Goal: Task Accomplishment & Management: Complete application form

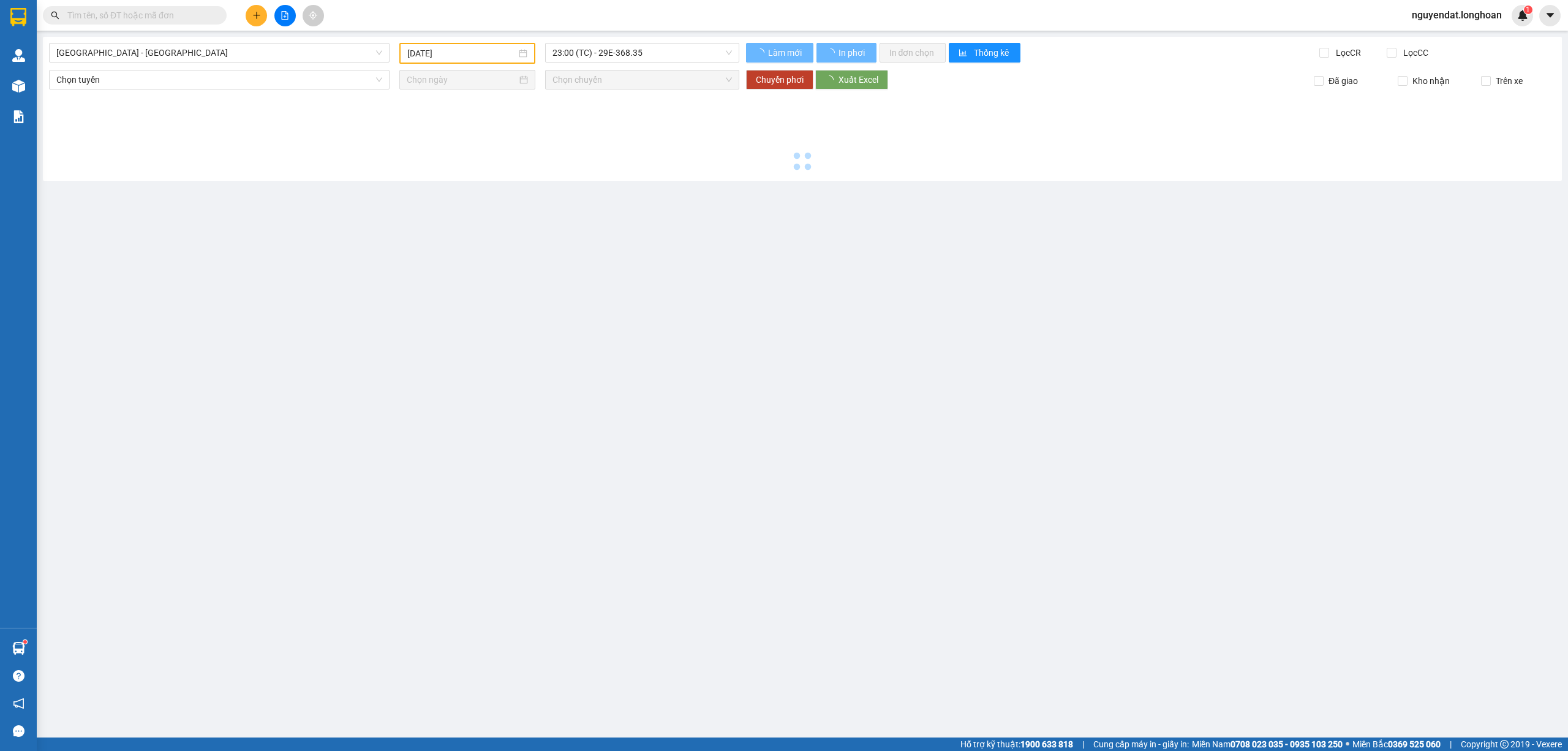
type input "[DATE]"
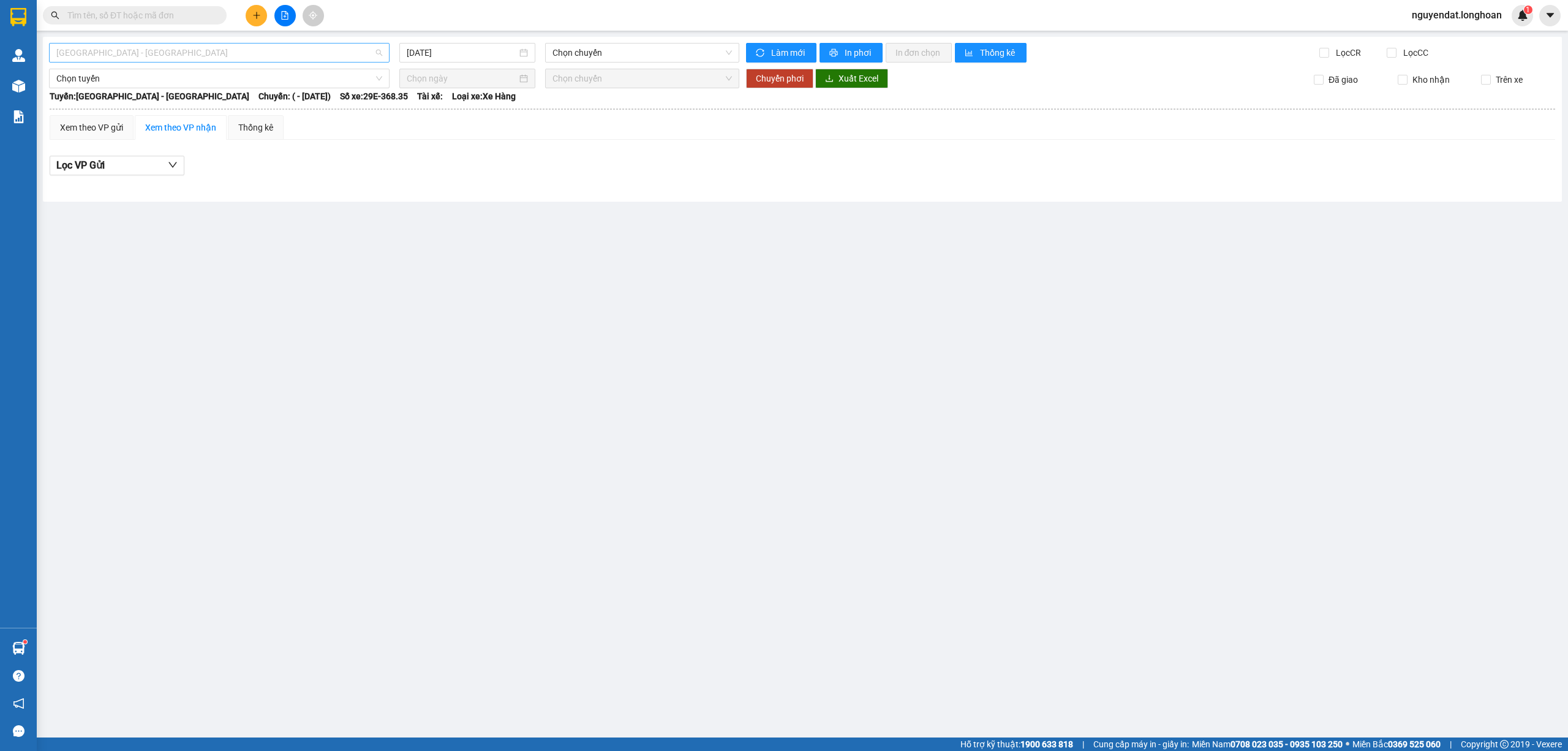
click at [140, 45] on span "[GEOGRAPHIC_DATA] - [GEOGRAPHIC_DATA]" at bounding box center [220, 52] width 326 height 18
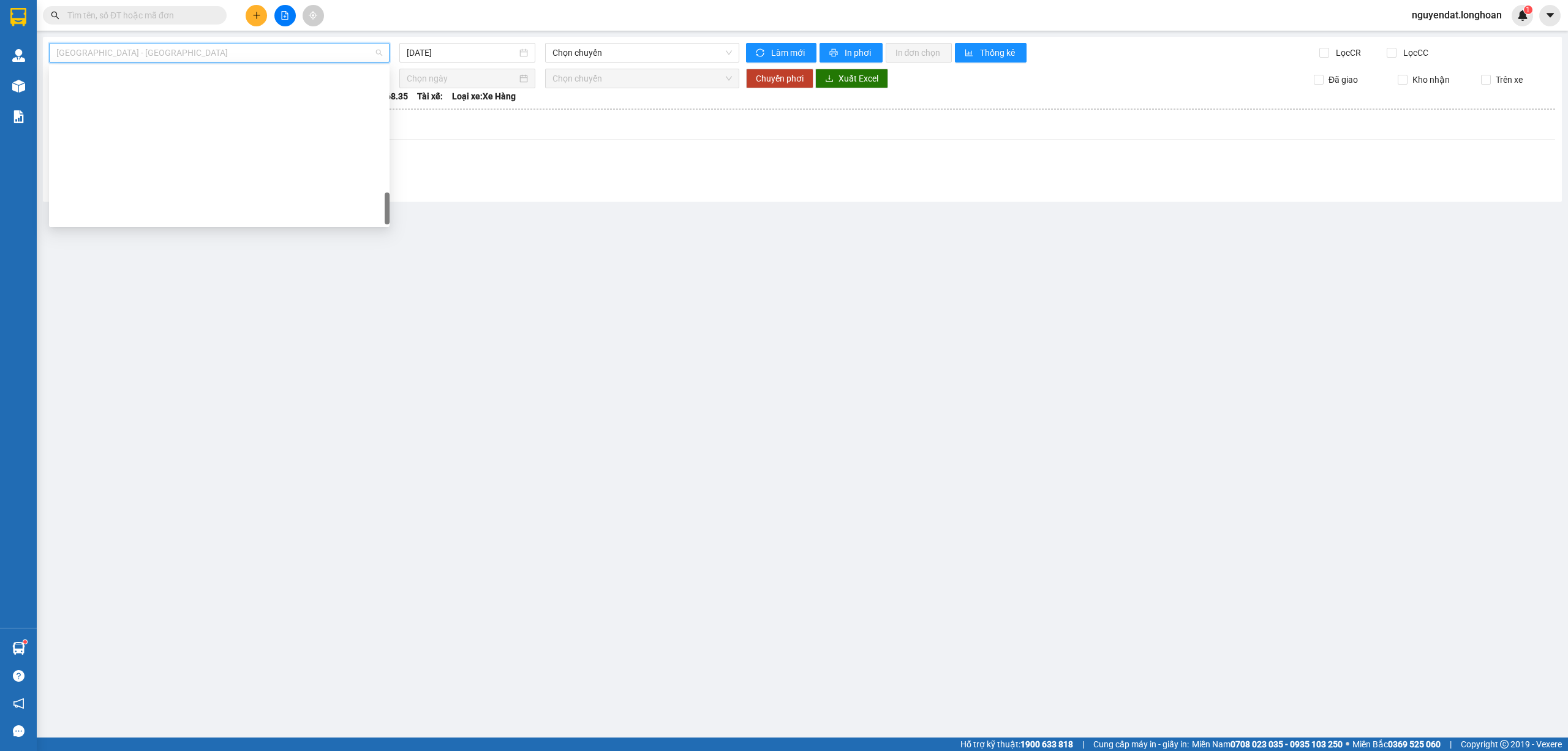
scroll to position [804, 0]
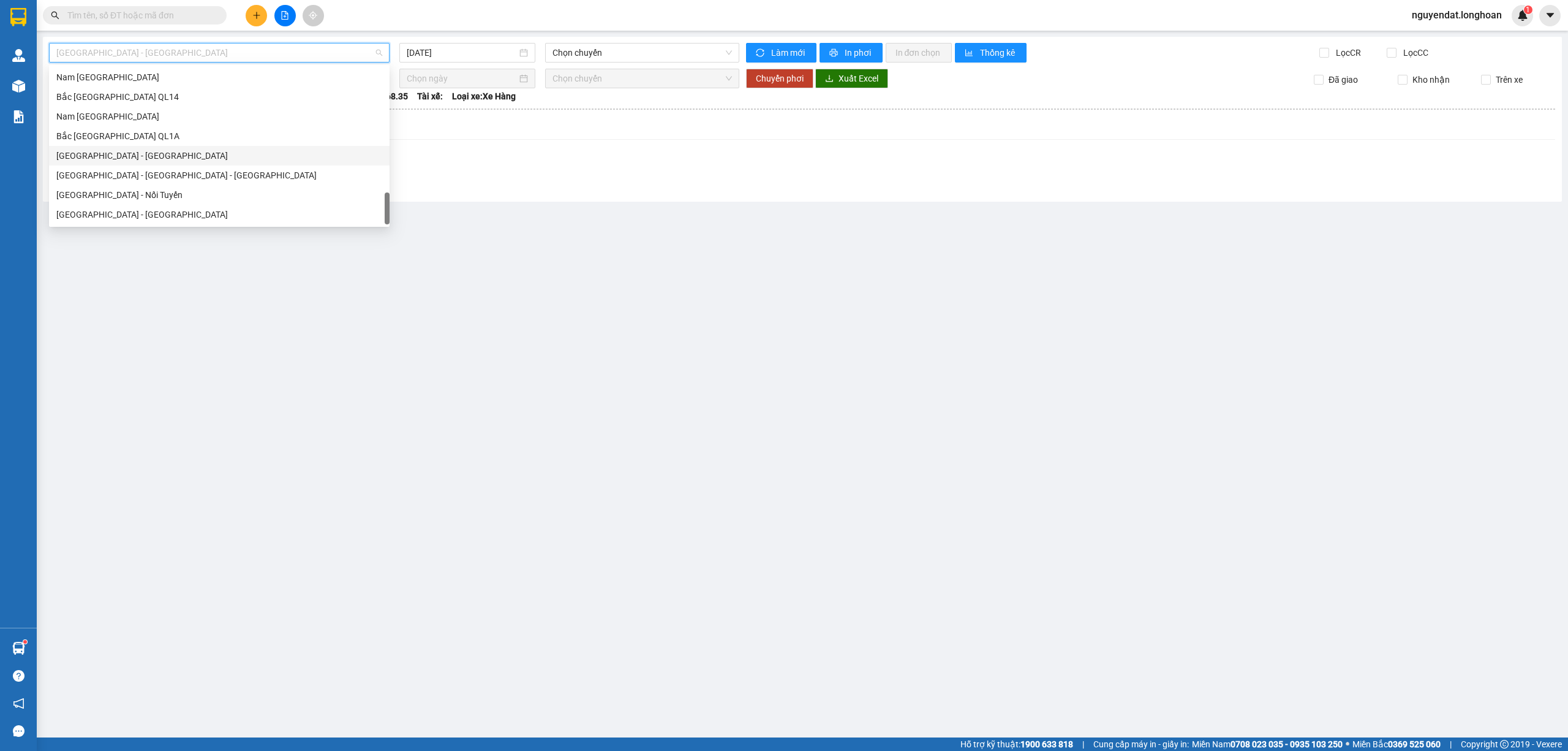
click at [152, 142] on div "Bắc [GEOGRAPHIC_DATA] QL1A" at bounding box center [220, 136] width 326 height 14
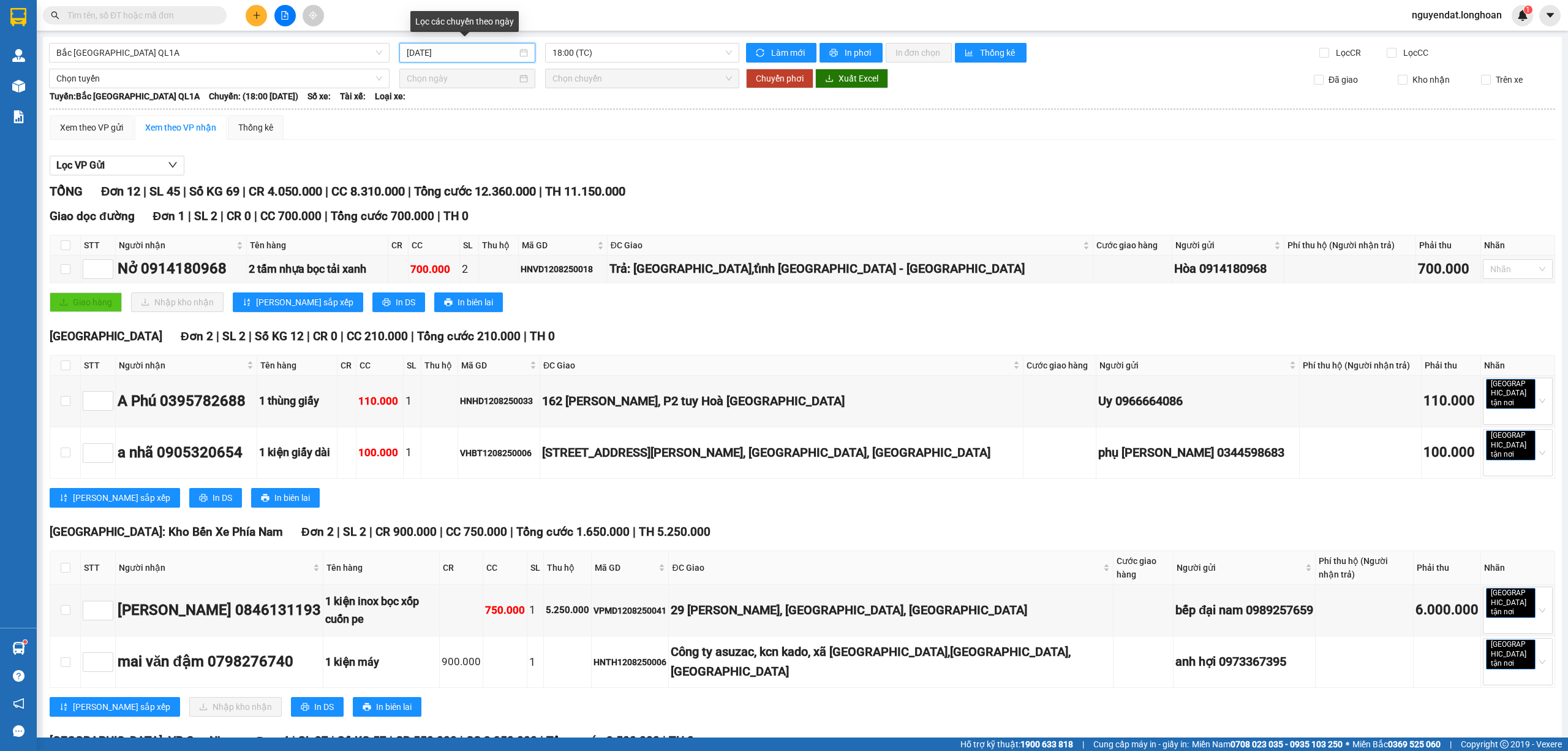
click at [441, 47] on input "[DATE]" at bounding box center [462, 52] width 111 height 14
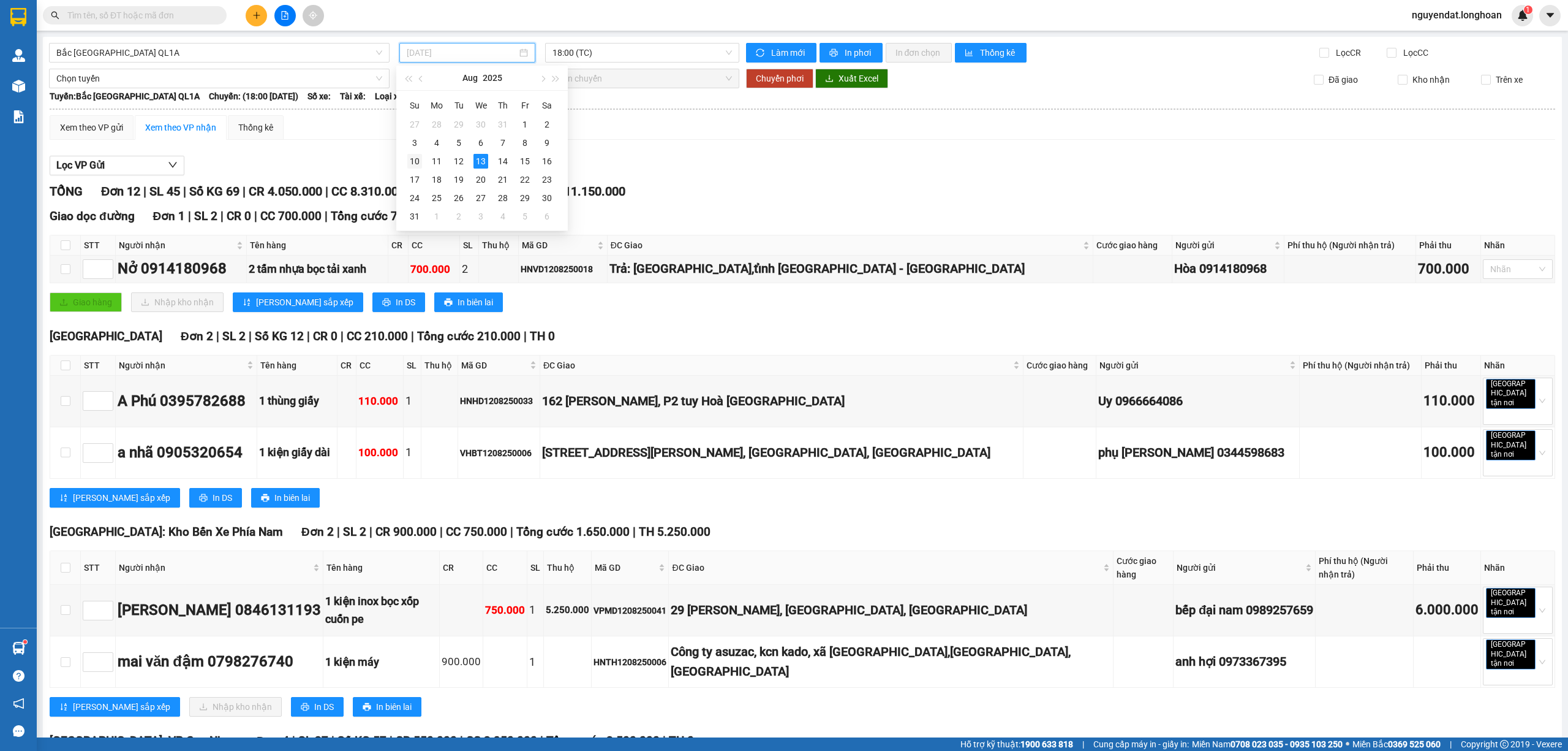
click at [420, 158] on div "10" at bounding box center [415, 161] width 14 height 14
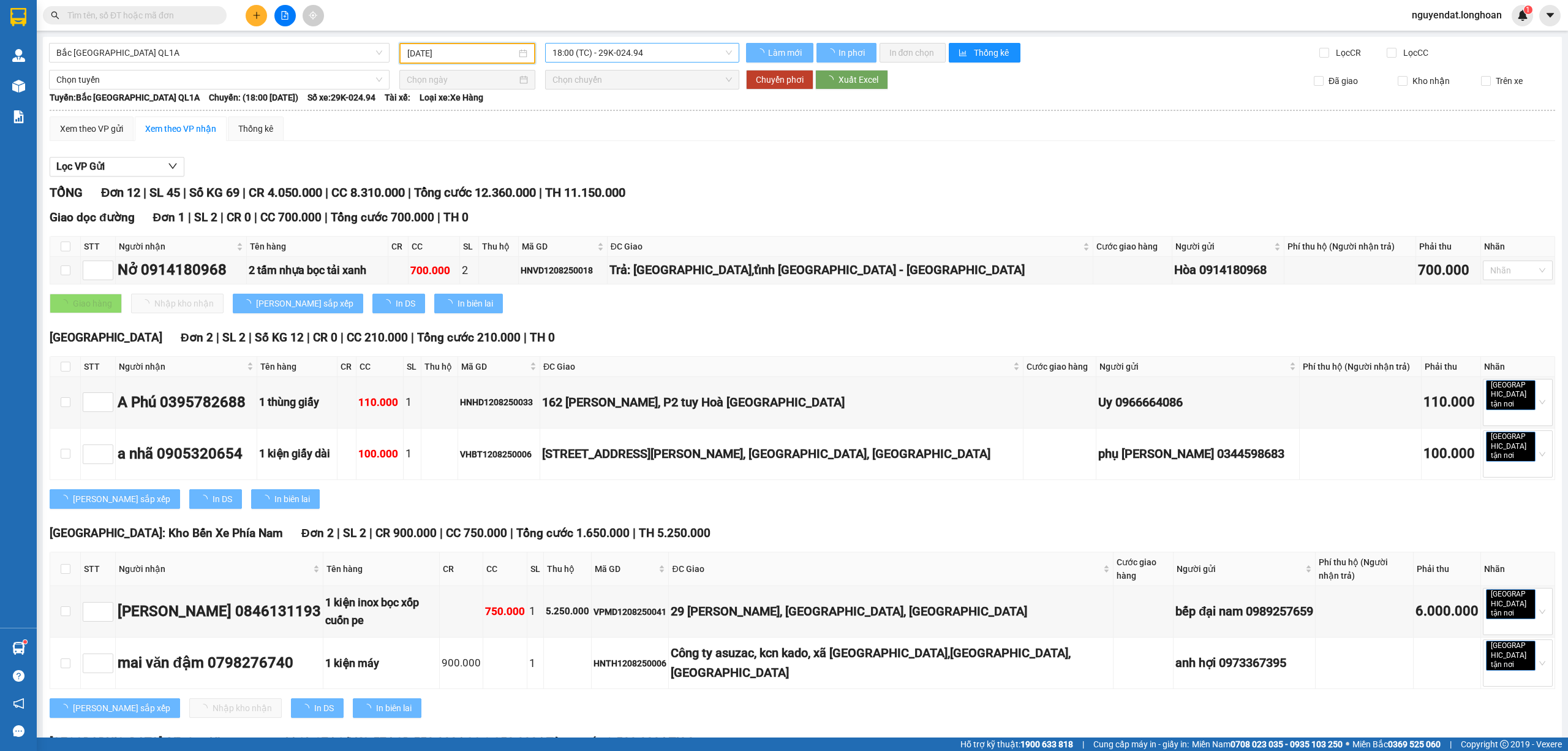
type input "[DATE]"
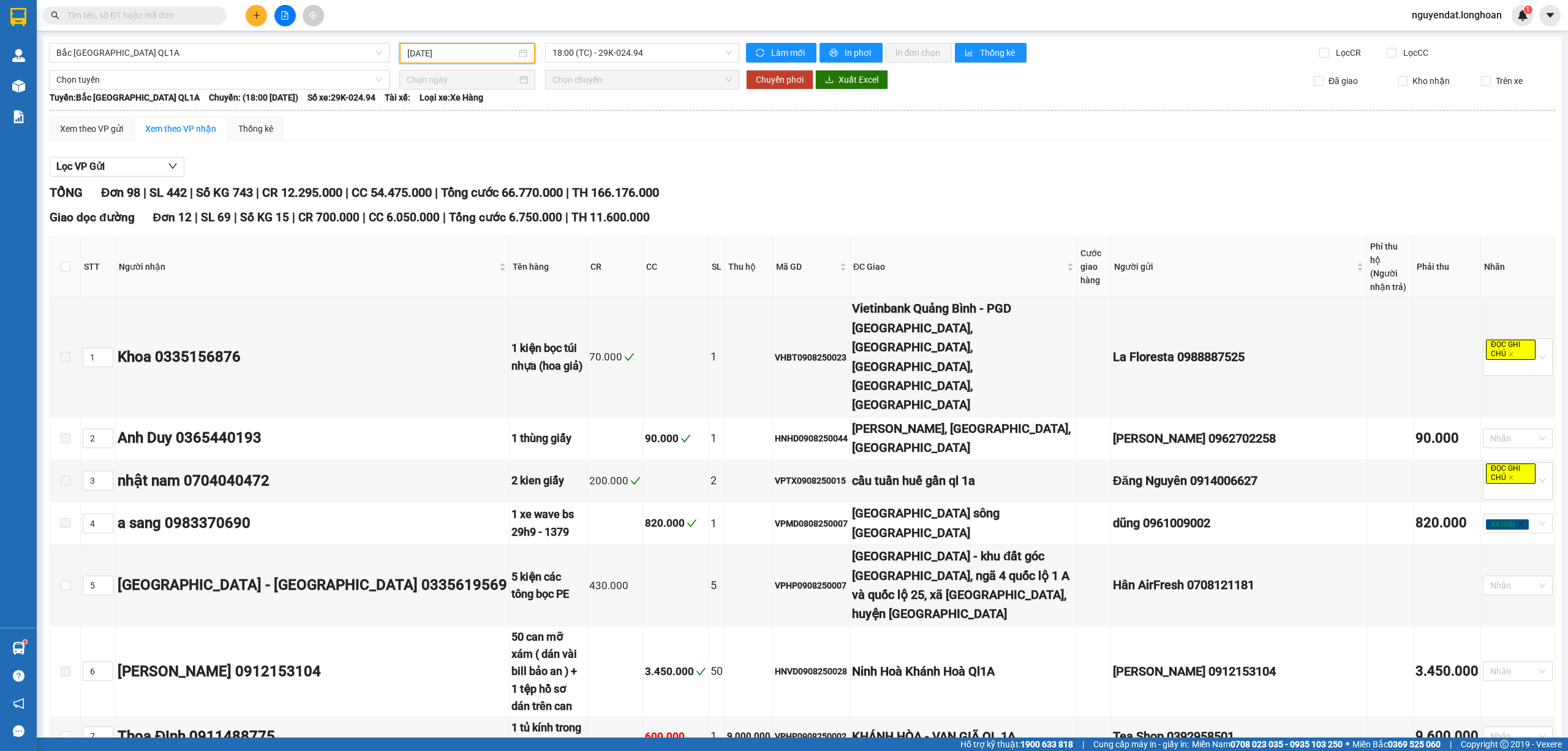
scroll to position [5599, 0]
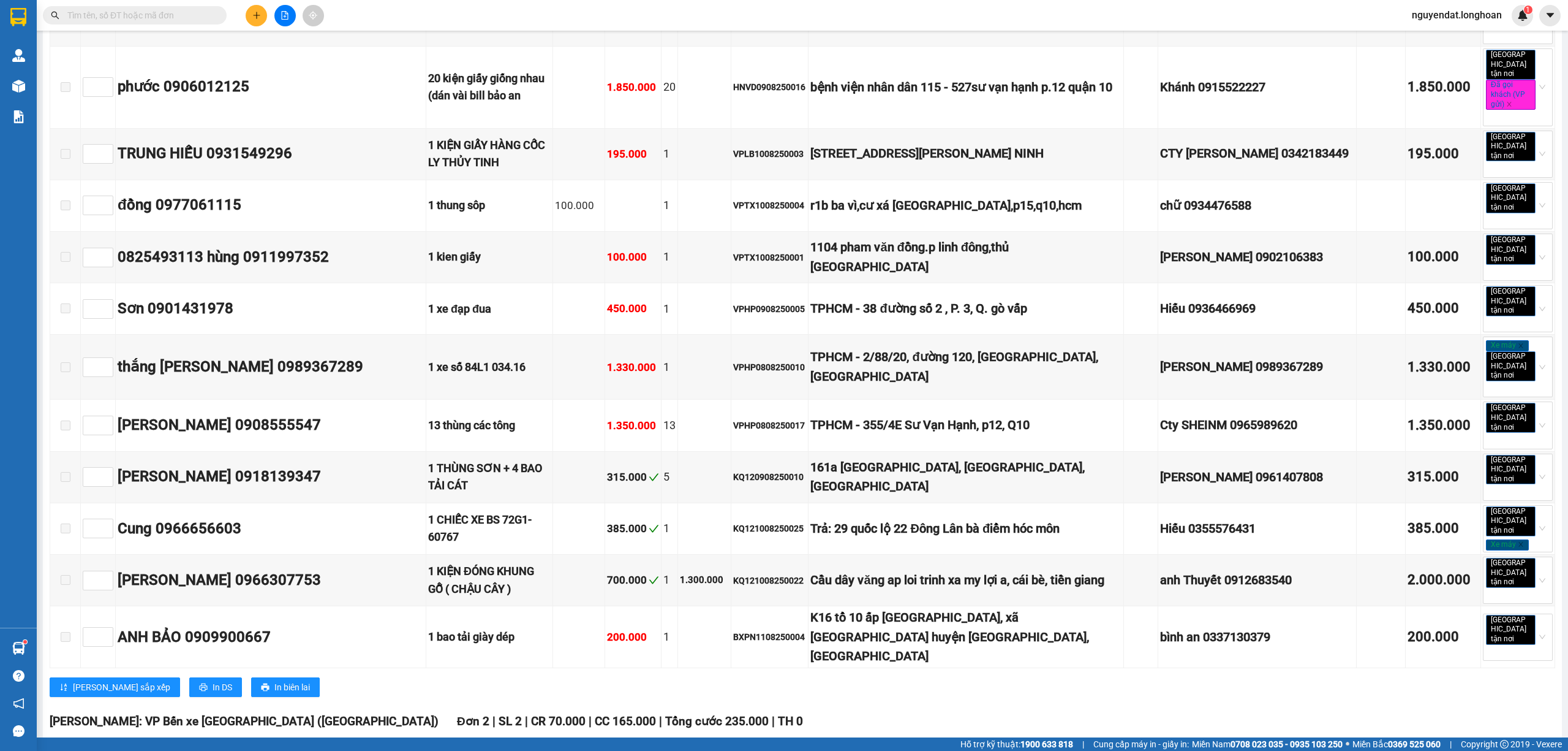
checkbox input "true"
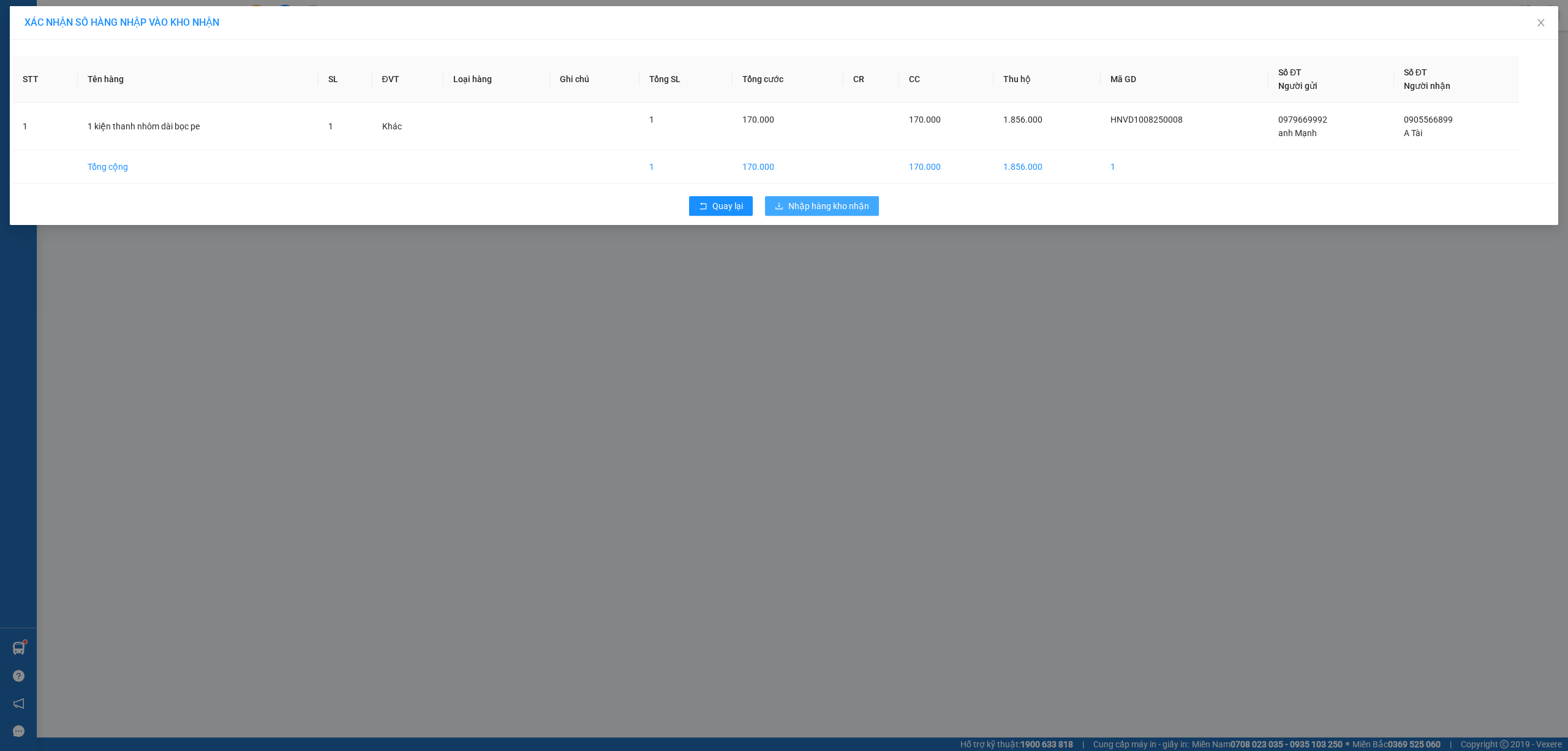
click at [811, 199] on button "Nhập hàng kho nhận" at bounding box center [822, 206] width 114 height 20
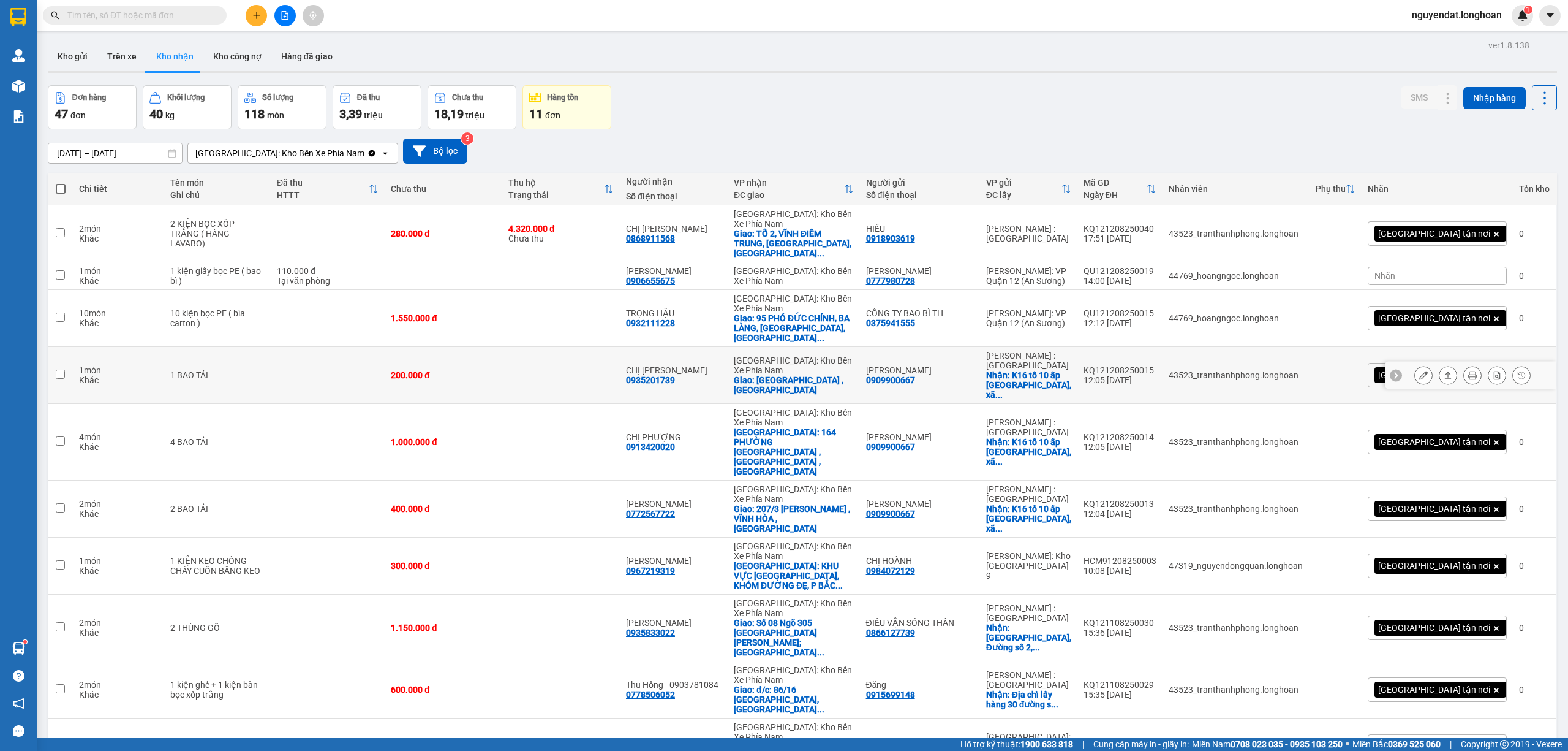
drag, startPoint x: 1110, startPoint y: 332, endPoint x: 1032, endPoint y: 519, distance: 202.6
drag, startPoint x: 1032, startPoint y: 519, endPoint x: 552, endPoint y: 164, distance: 597.0
click at [742, 131] on div "15/07/2025 – 13/08/2025 Press the down arrow key to interact with the calendar …" at bounding box center [802, 151] width 1509 height 43
click at [182, 6] on span at bounding box center [135, 15] width 184 height 18
click at [182, 9] on input "text" at bounding box center [140, 15] width 145 height 14
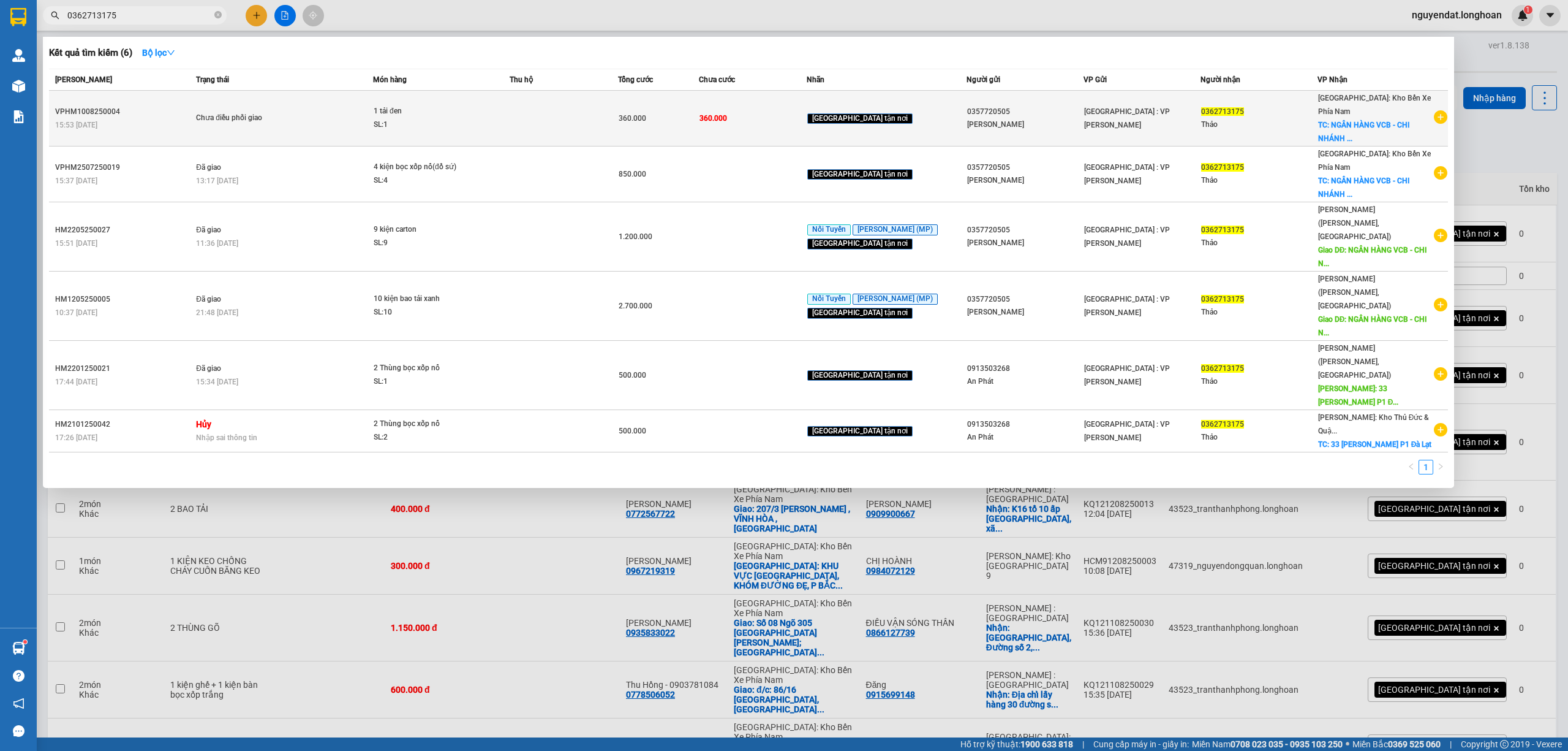
type input "0362713175"
click at [458, 128] on div "SL: 1" at bounding box center [419, 124] width 92 height 14
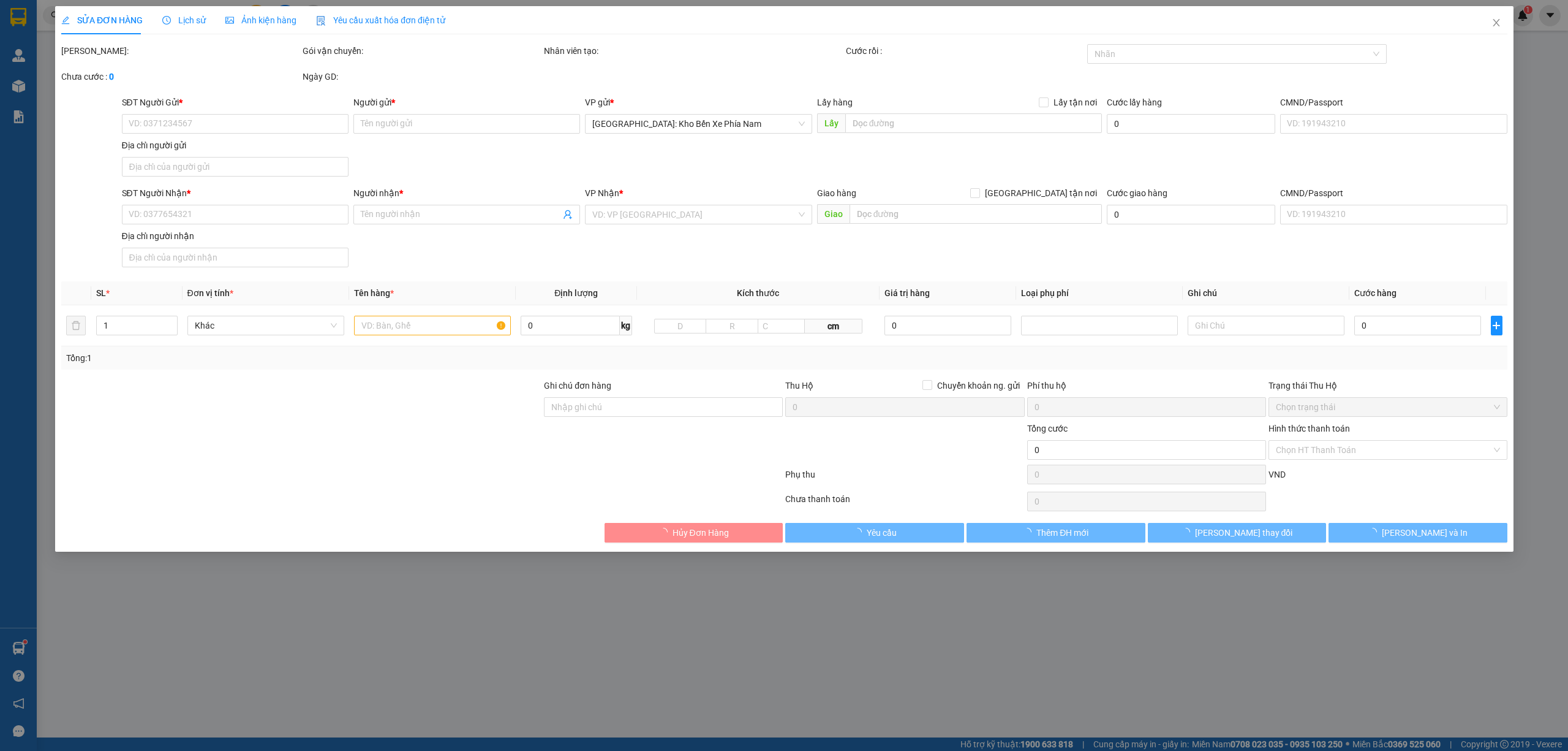
type input "0357720505"
type input "Vân"
type input "0362713175"
type input "Thảo"
checkbox input "true"
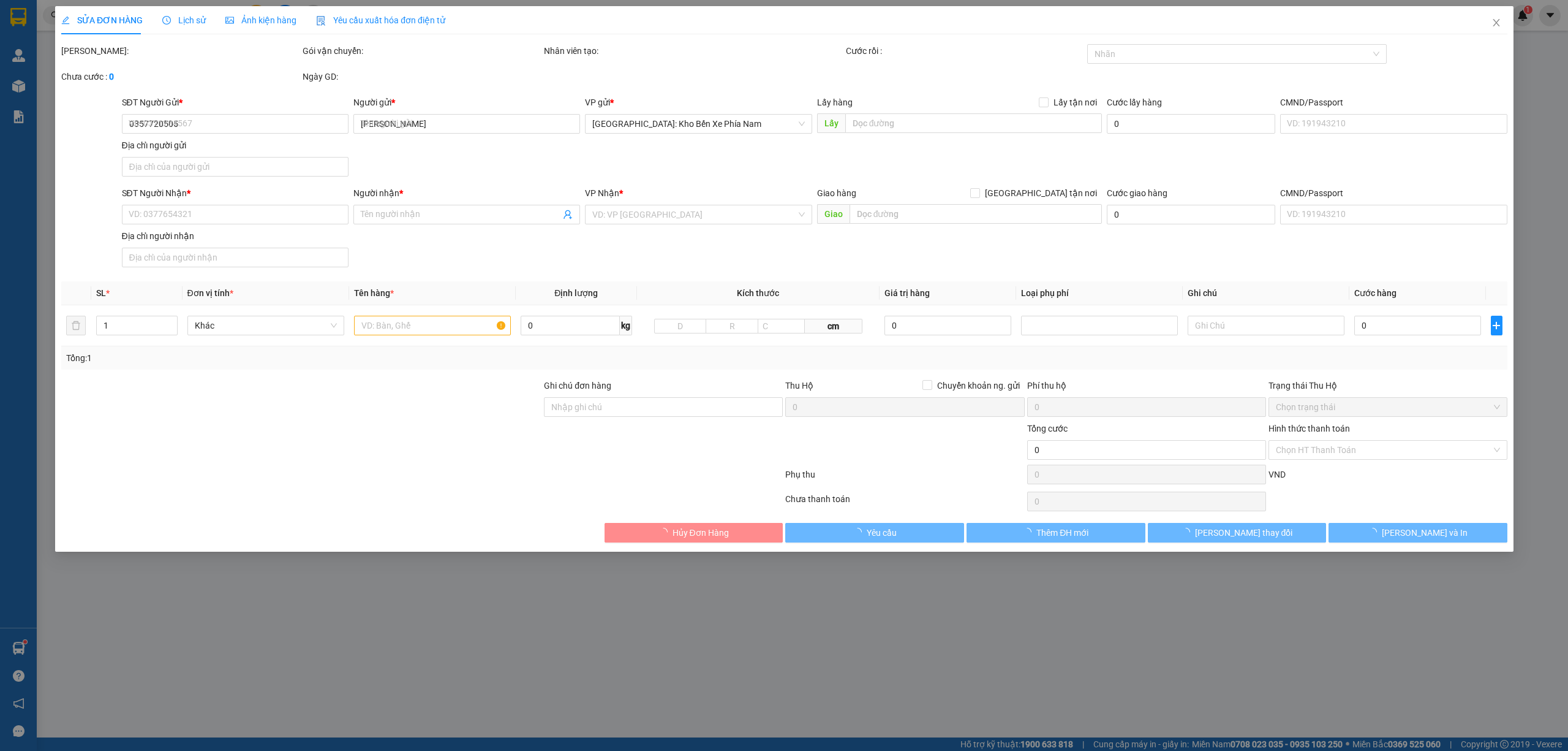
type input "NGÂN HÀNG VCB - CHI NHÁNH LÂM ĐỒNG Số 33, Nguyễn Văn Cừ, Phường 1, Thành Phố Đà…"
type input "360.000"
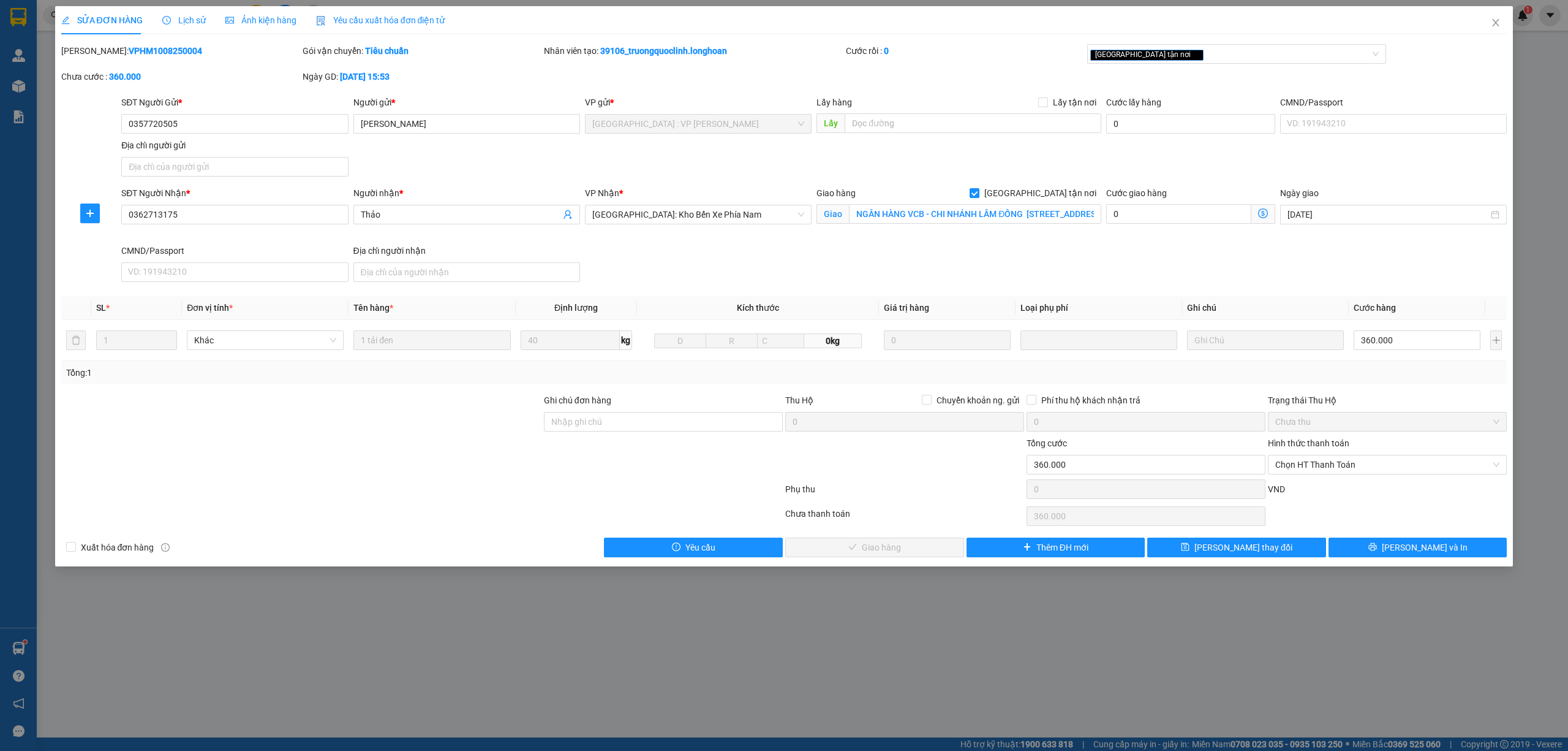
click at [190, 23] on span "Lịch sử" at bounding box center [184, 20] width 43 height 10
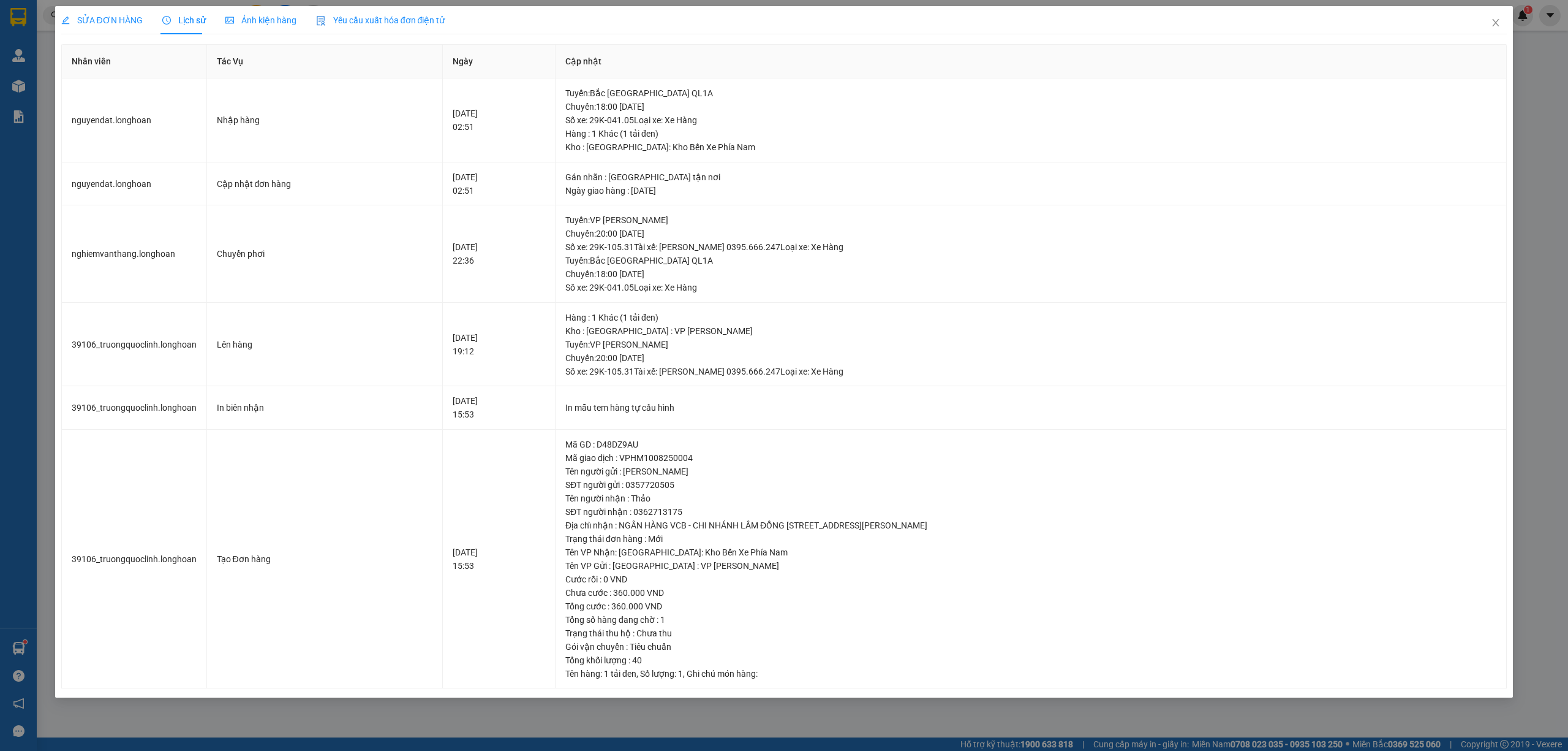
click at [132, 18] on span "SỬA ĐƠN HÀNG" at bounding box center [102, 20] width 82 height 10
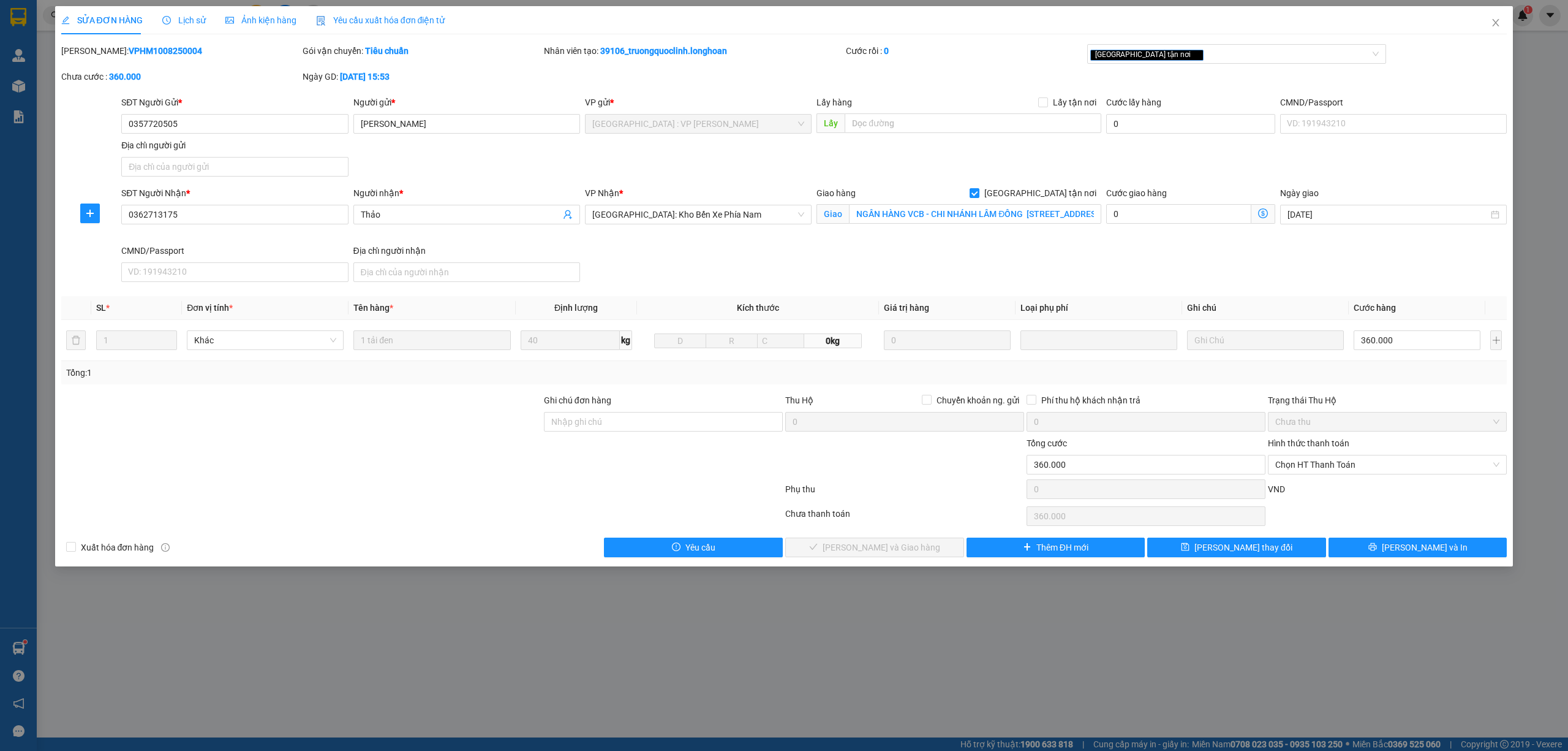
click at [191, 25] on span "Lịch sử" at bounding box center [184, 20] width 43 height 10
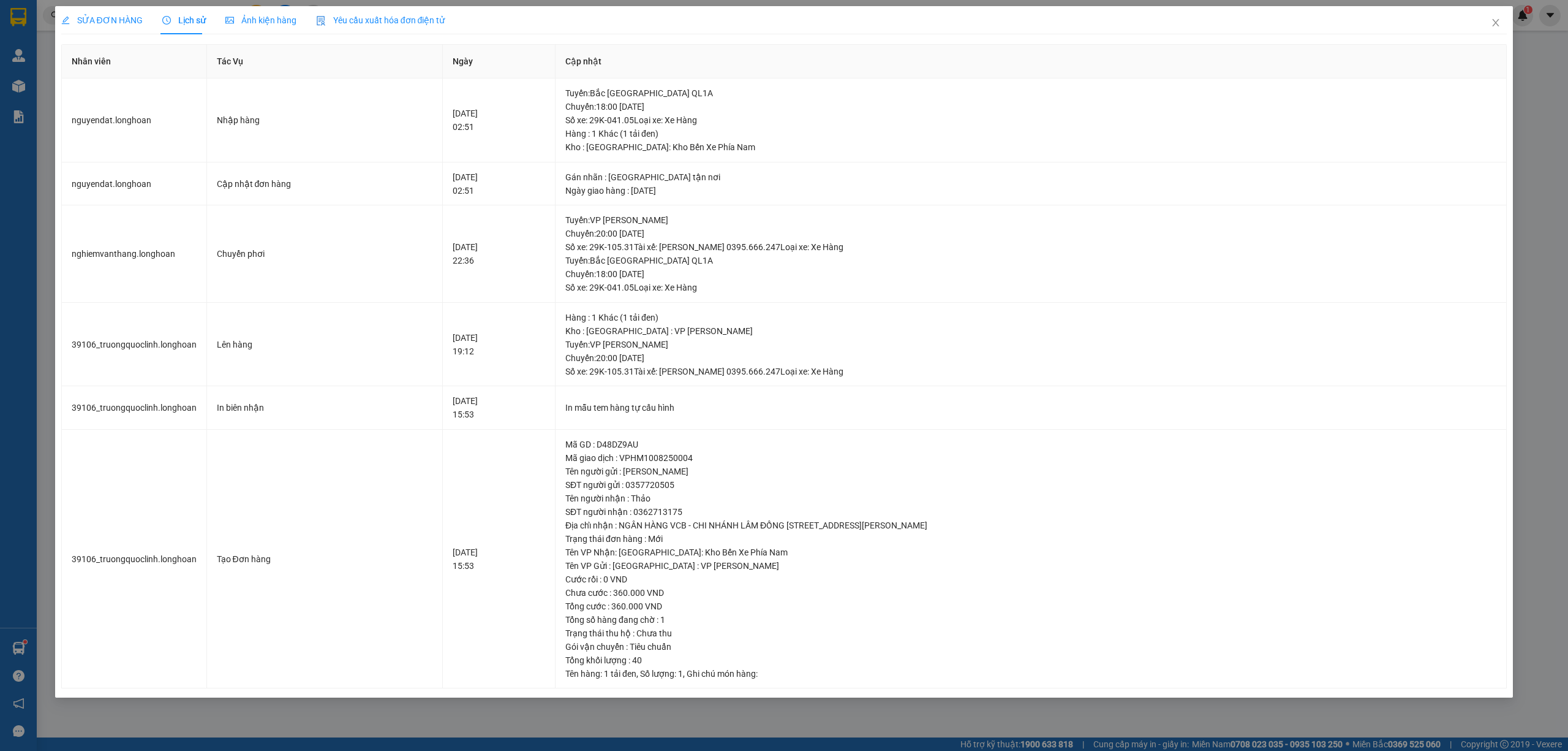
click at [104, 20] on span "SỬA ĐƠN HÀNG" at bounding box center [102, 20] width 82 height 10
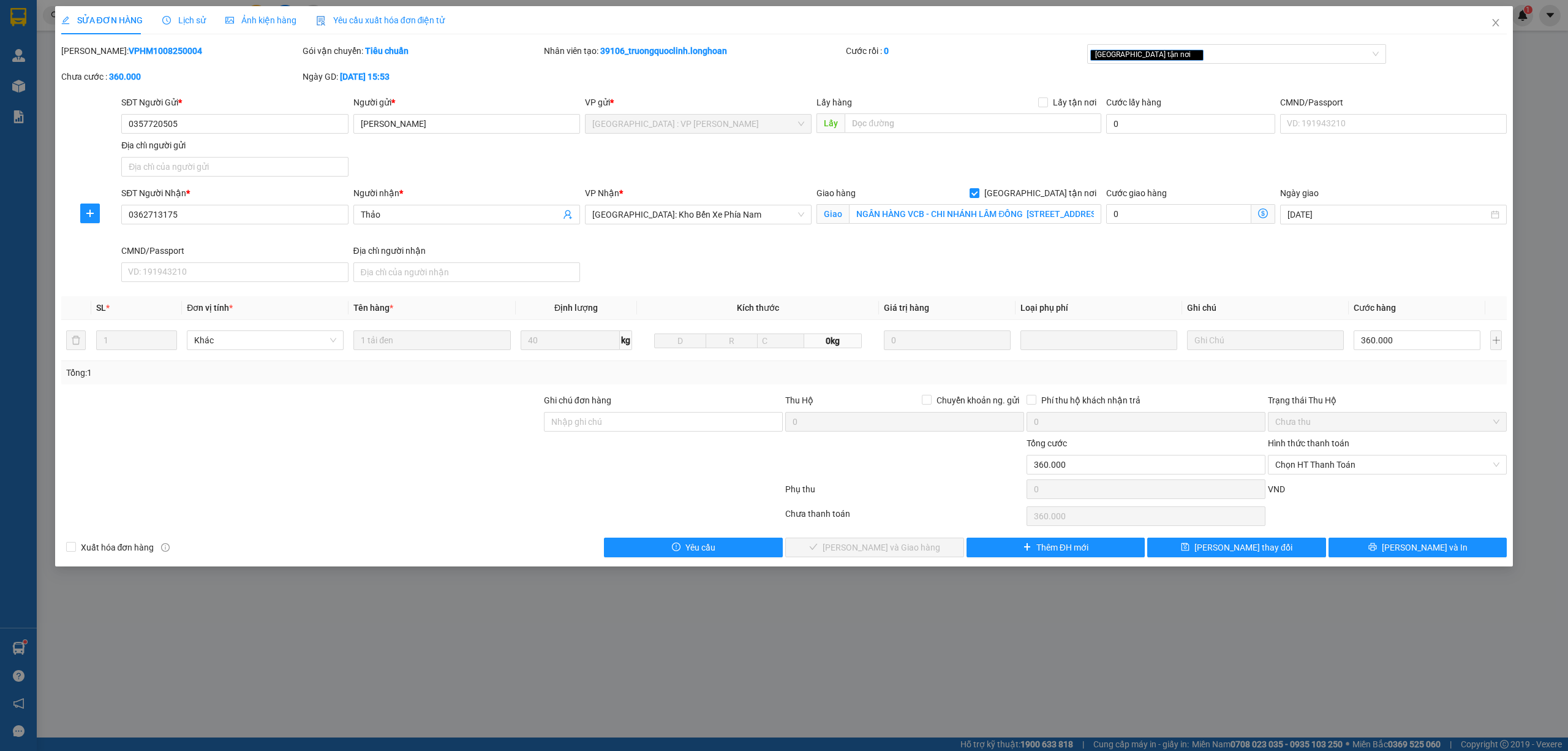
drag, startPoint x: 824, startPoint y: 367, endPoint x: 819, endPoint y: 291, distance: 76.2
drag, startPoint x: 819, startPoint y: 291, endPoint x: 648, endPoint y: 649, distance: 396.7
click at [647, 649] on div "SỬA ĐƠN HÀNG Lịch sử Ảnh kiện hàng Yêu cầu xuất hóa đơn điện tử Total Paid Fee …" at bounding box center [784, 376] width 1568 height 751
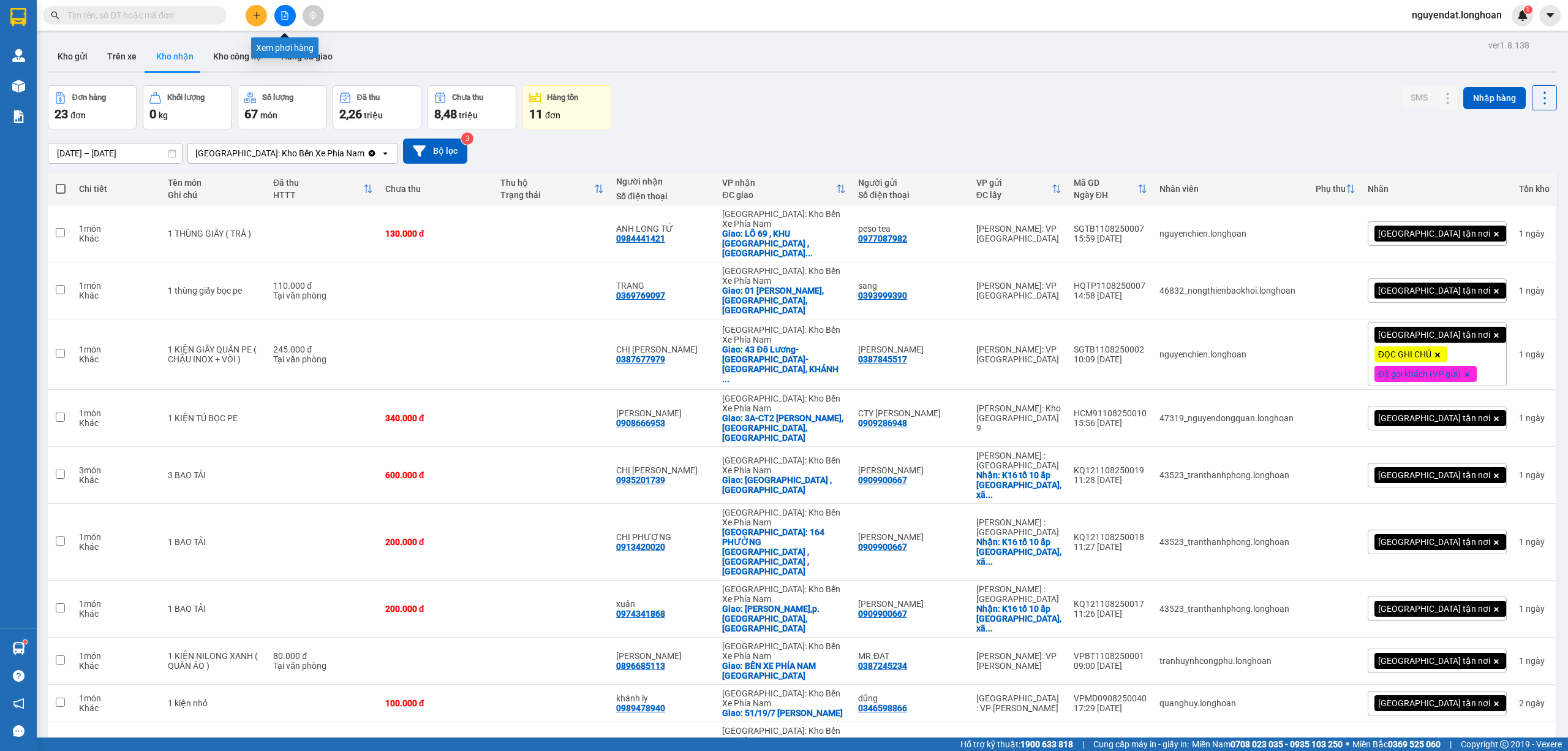
click at [284, 14] on icon "file-add" at bounding box center [285, 15] width 9 height 9
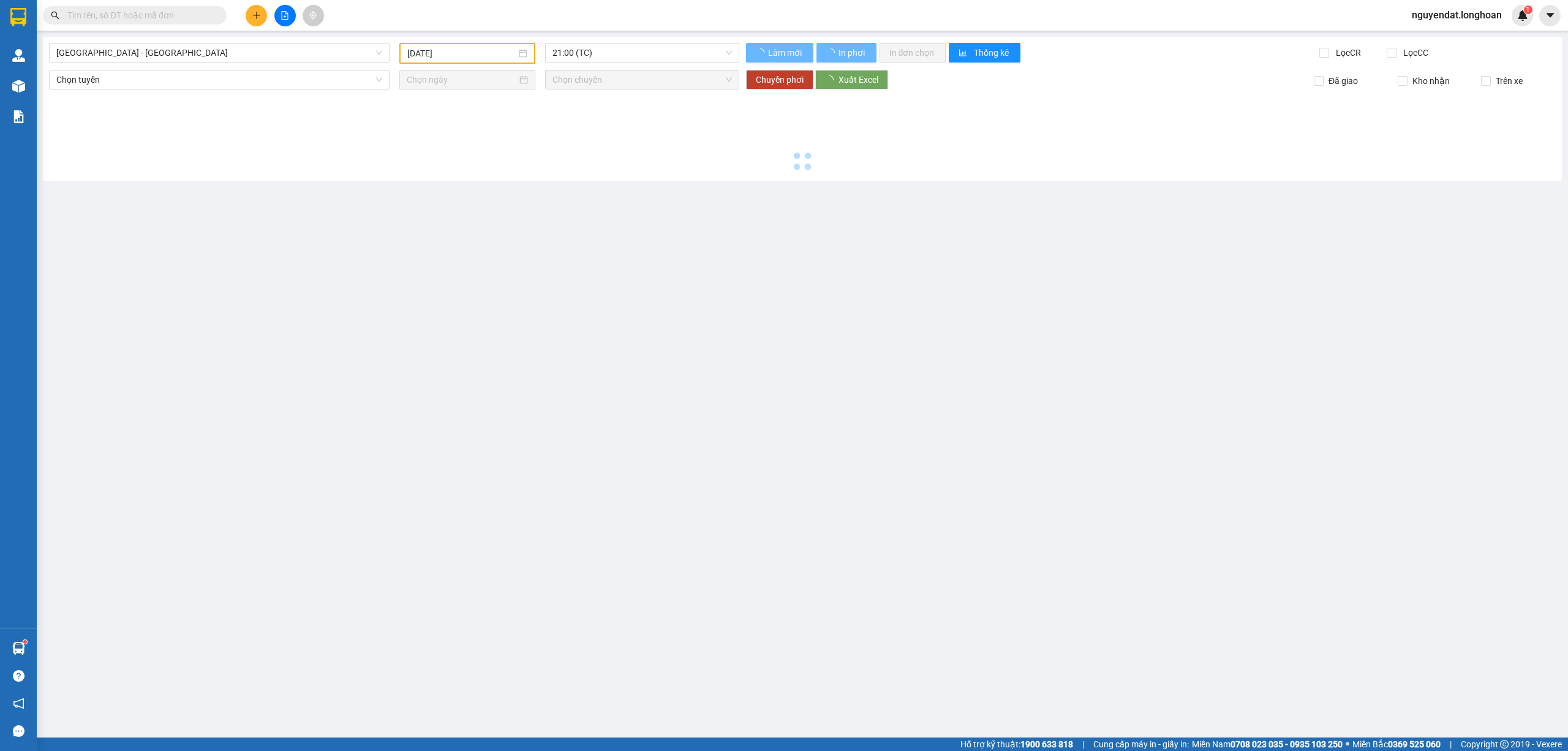
type input "[DATE]"
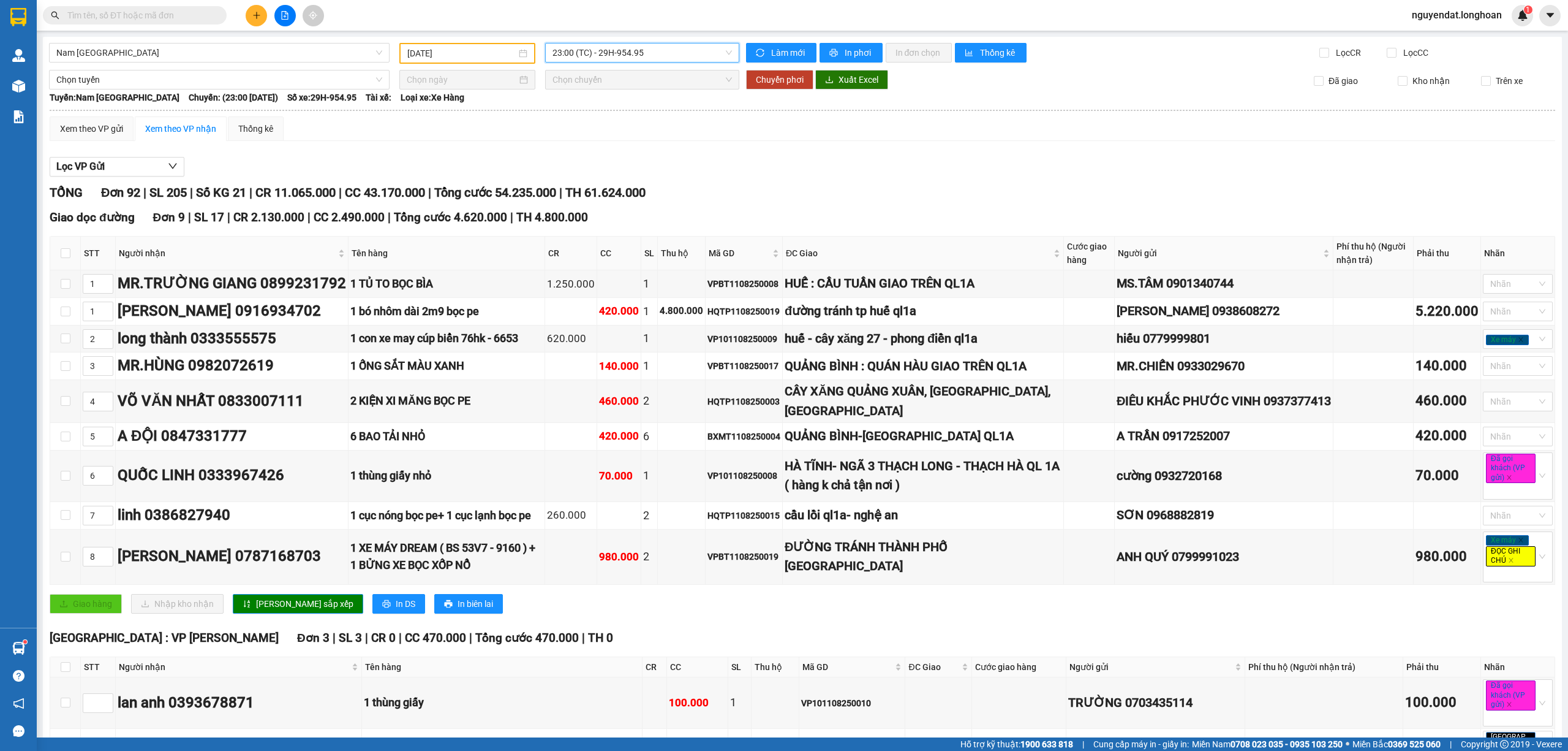
scroll to position [4900, 0]
click at [438, 54] on input "[DATE]" at bounding box center [462, 53] width 109 height 14
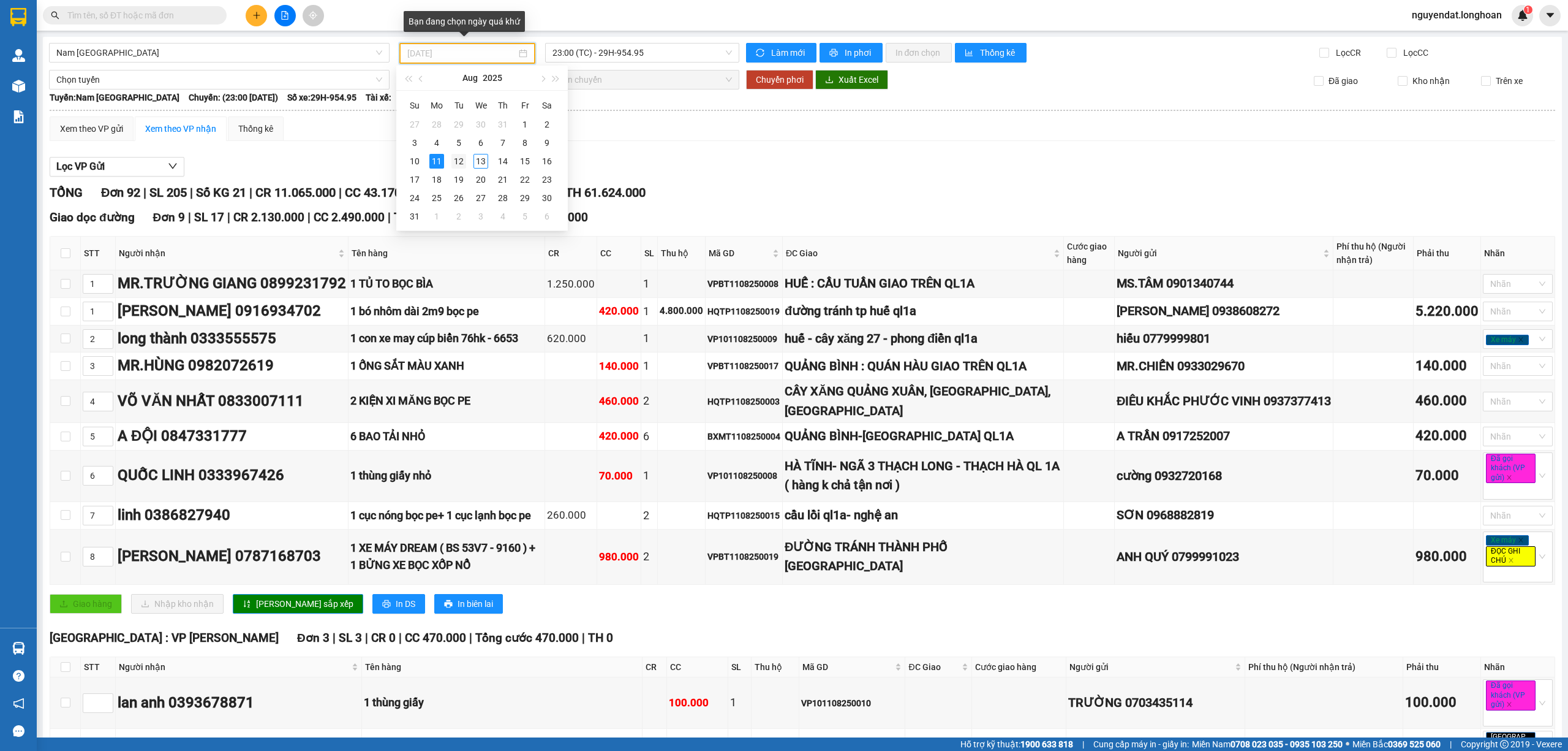
click at [464, 160] on div "12" at bounding box center [459, 161] width 14 height 14
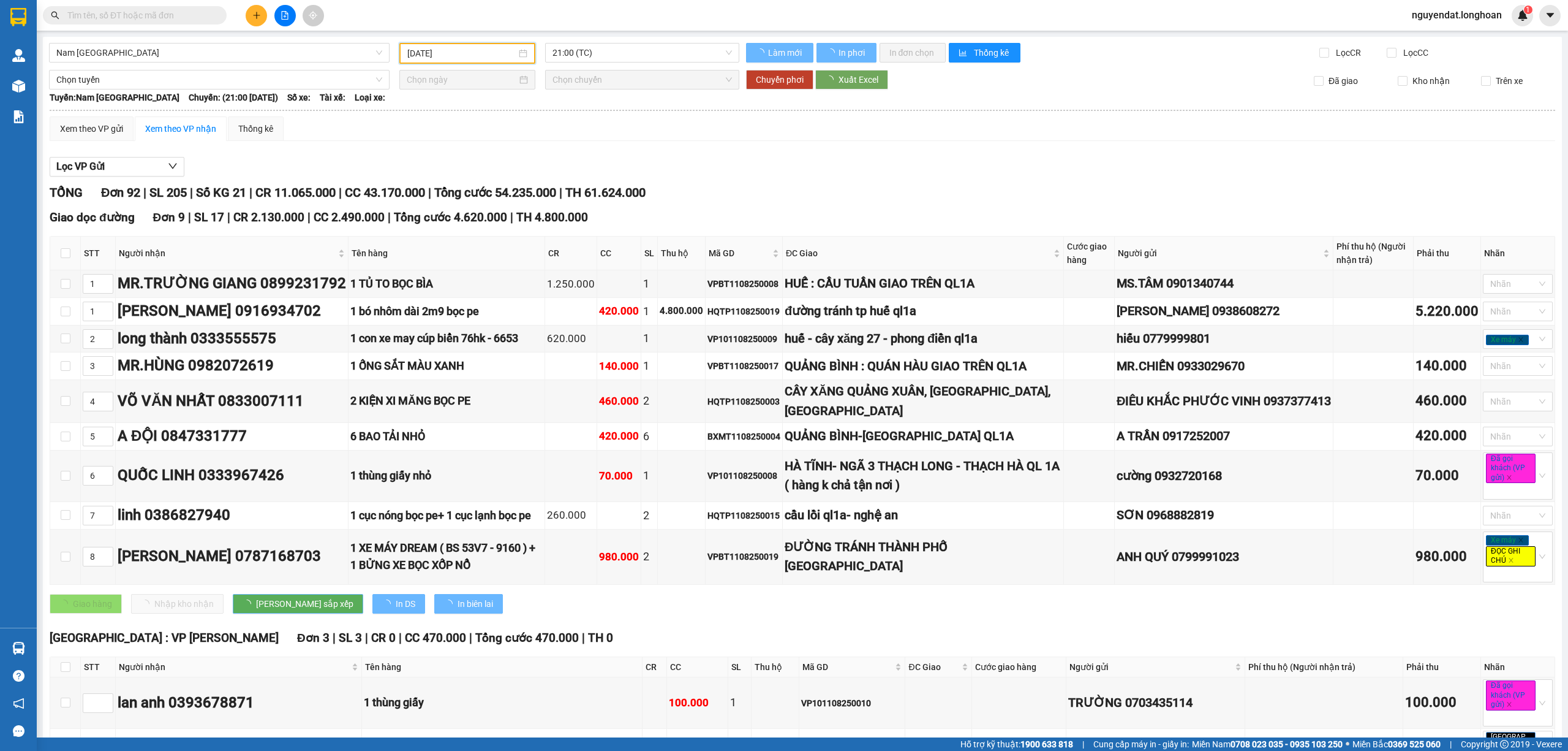
type input "[DATE]"
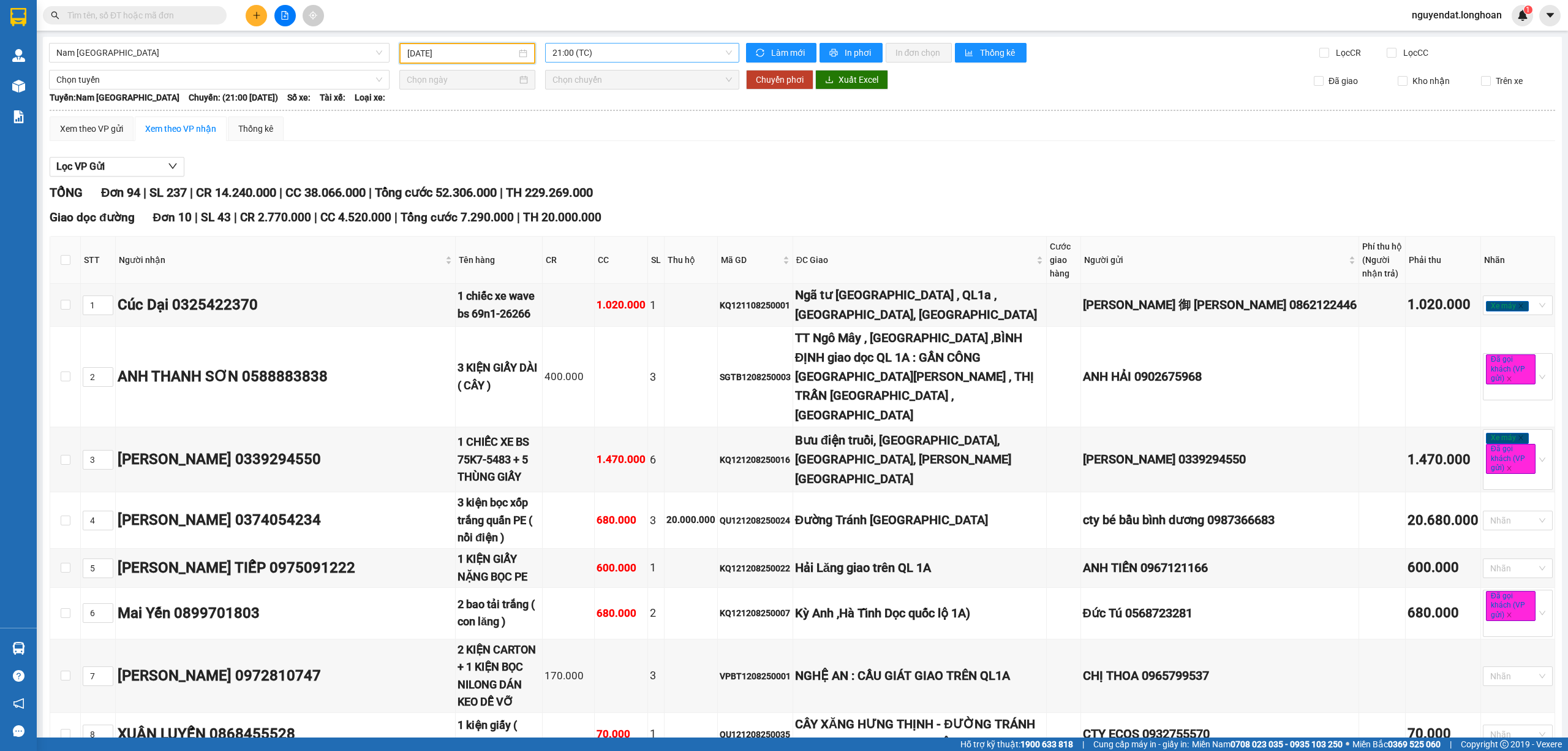
click at [633, 50] on span "21:00 (TC)" at bounding box center [643, 52] width 180 height 18
click at [606, 118] on div "23:00 (TC)" at bounding box center [596, 116] width 95 height 14
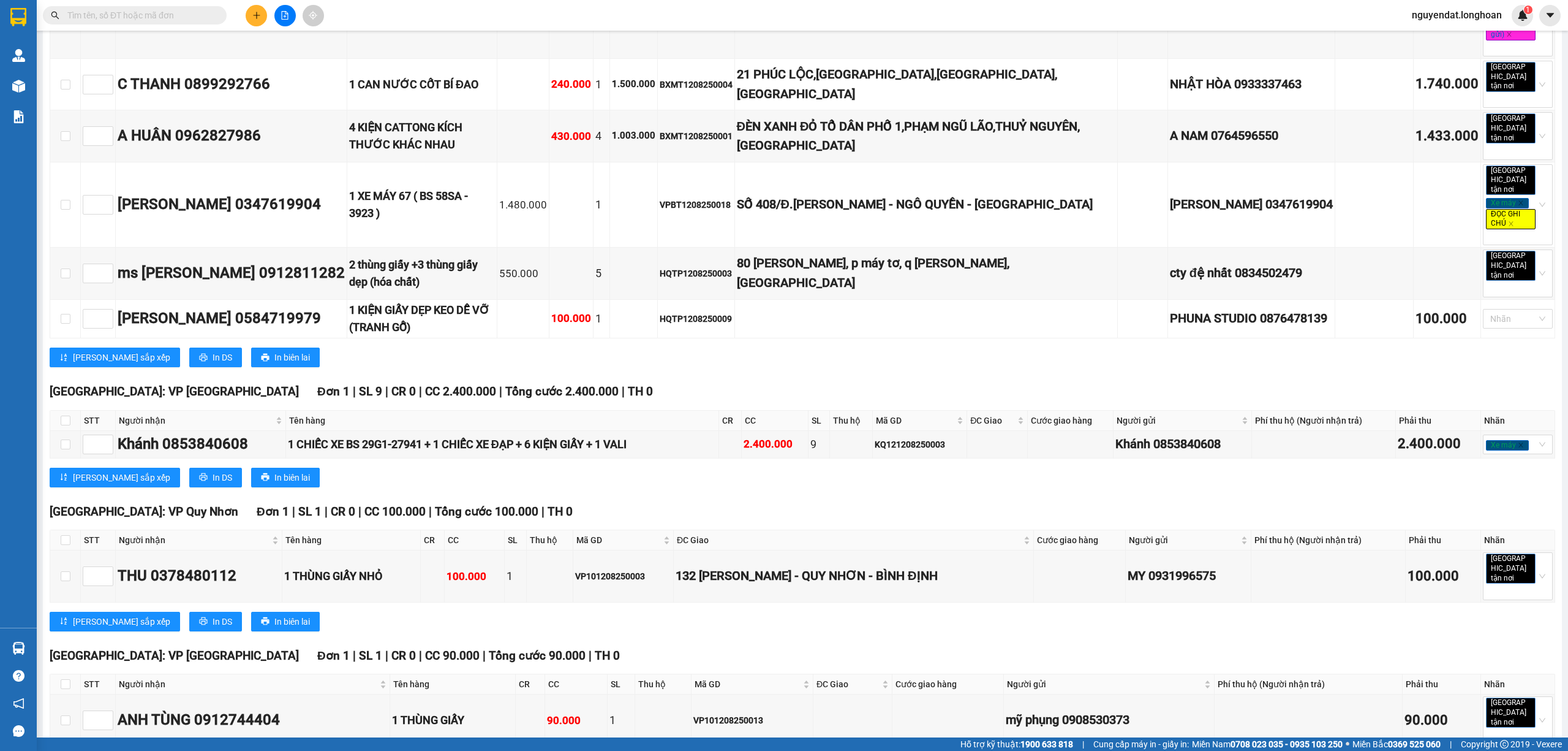
scroll to position [5077, 0]
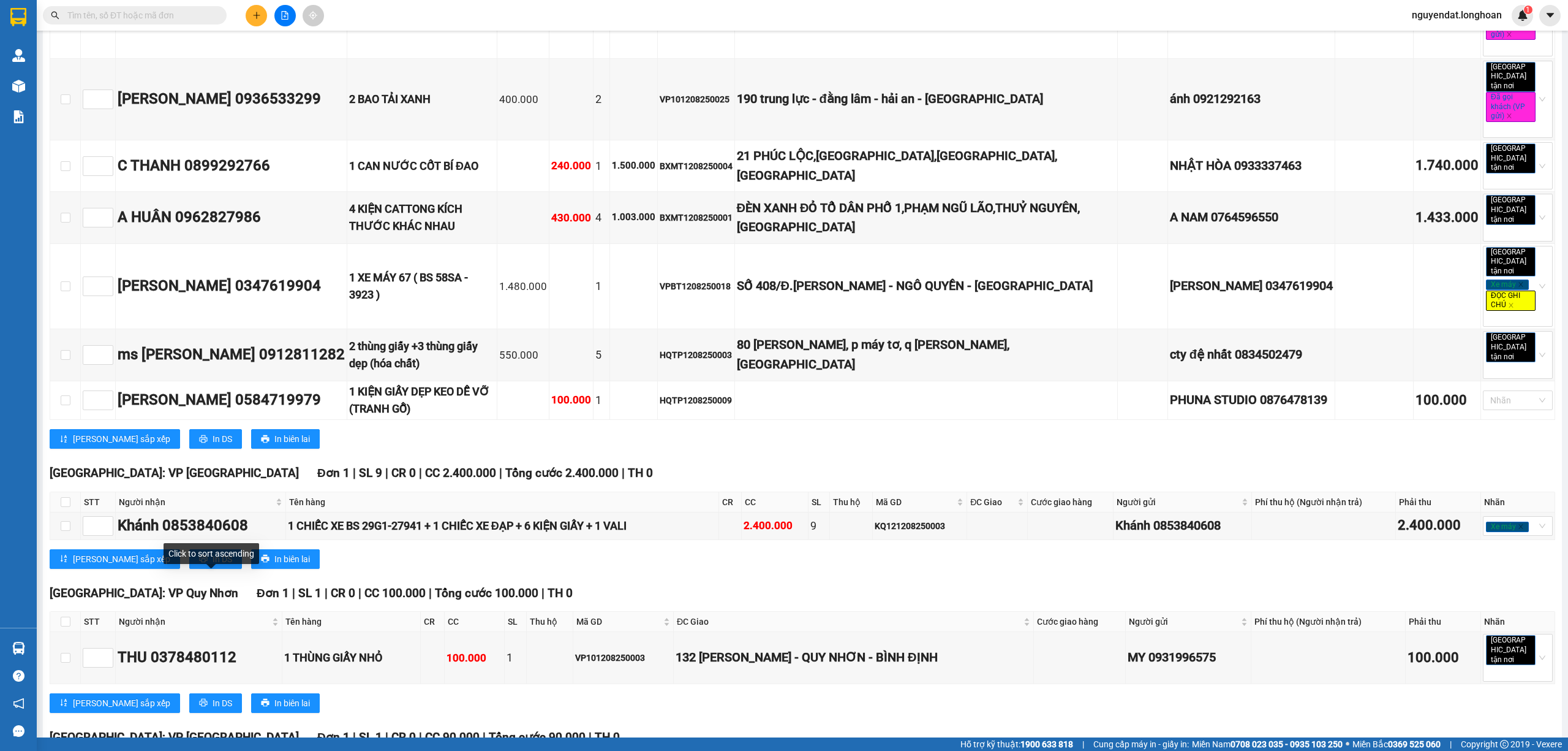
drag, startPoint x: 179, startPoint y: 557, endPoint x: 801, endPoint y: 376, distance: 647.8
checkbox input "true"
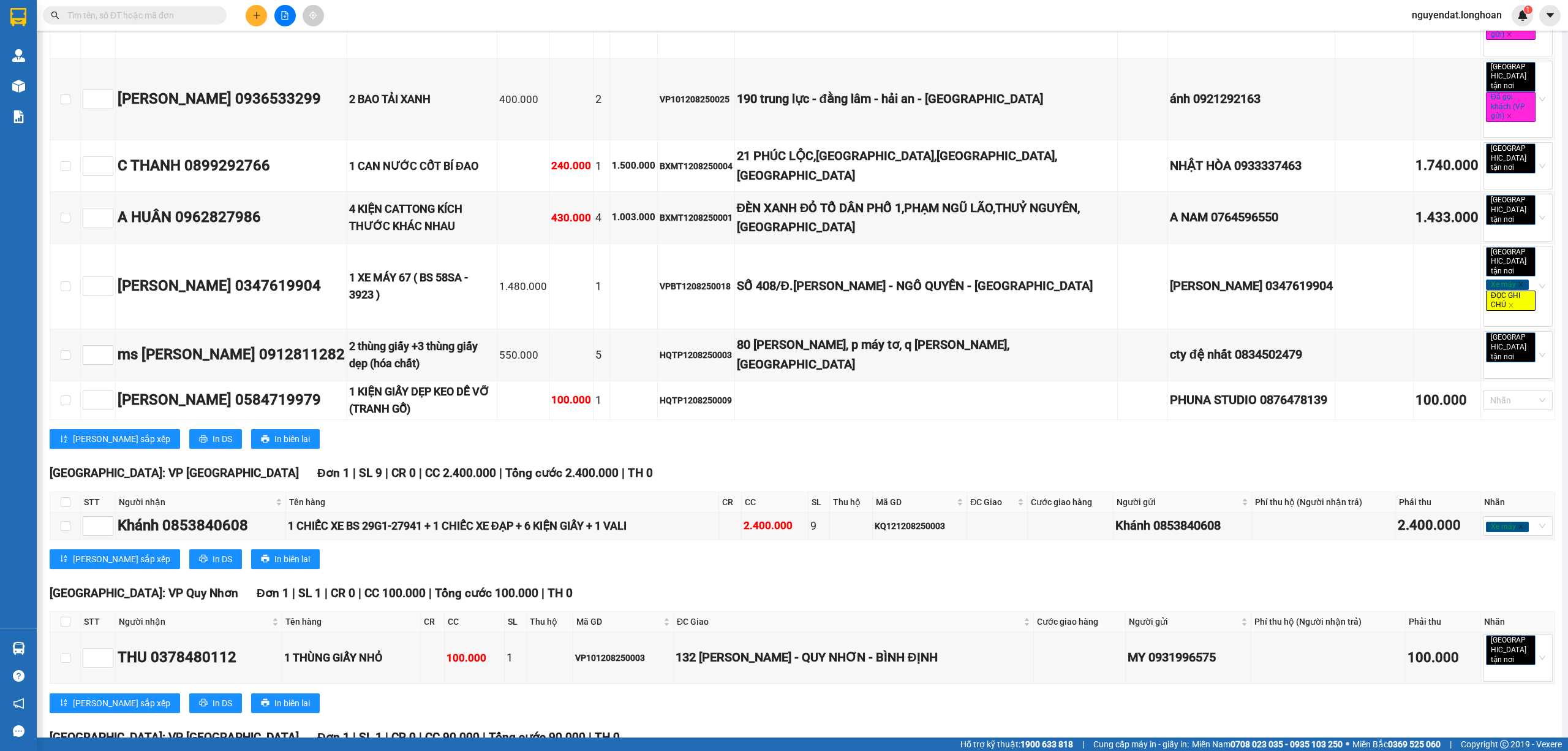
checkbox input "true"
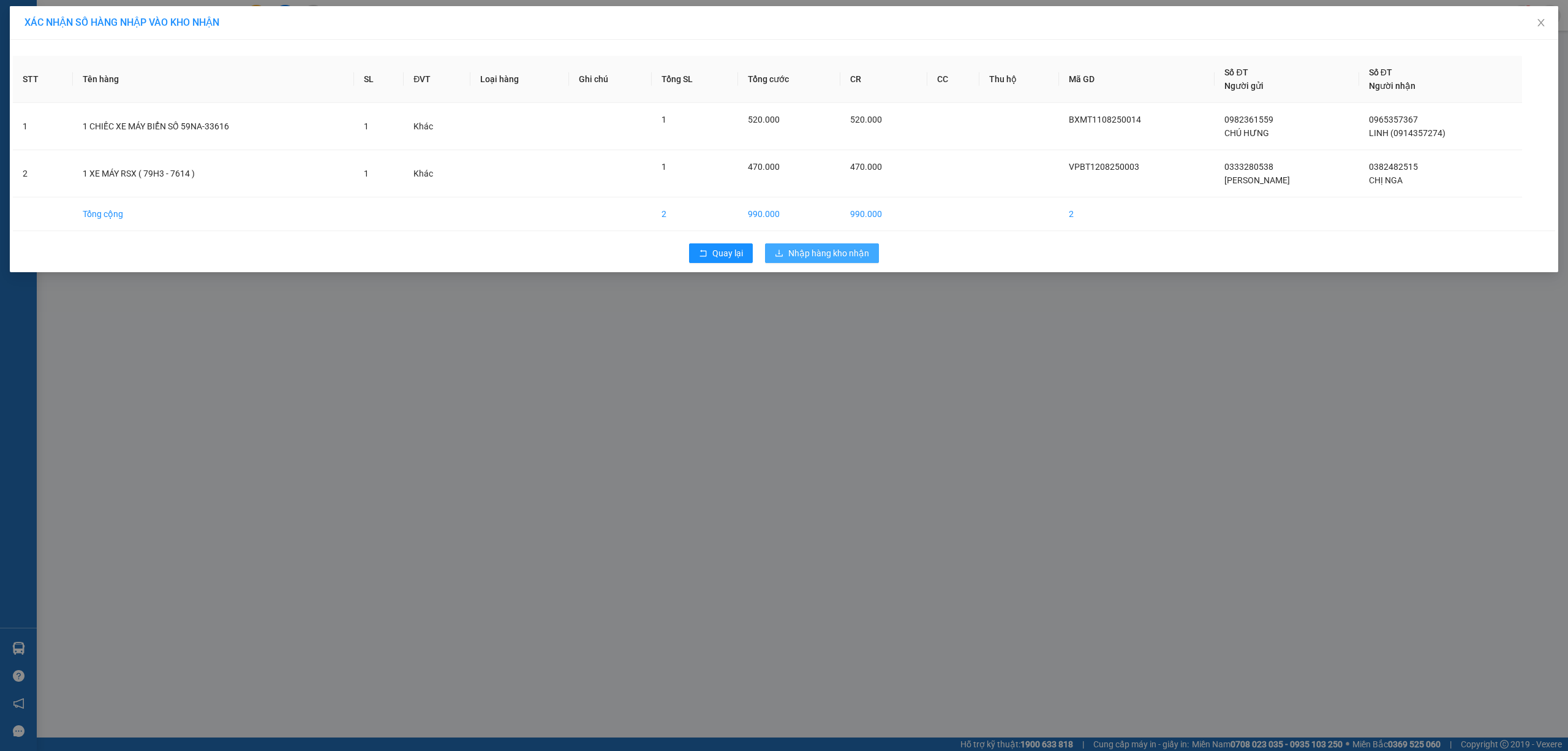
click at [798, 258] on span "Nhập hàng kho nhận" at bounding box center [829, 253] width 81 height 14
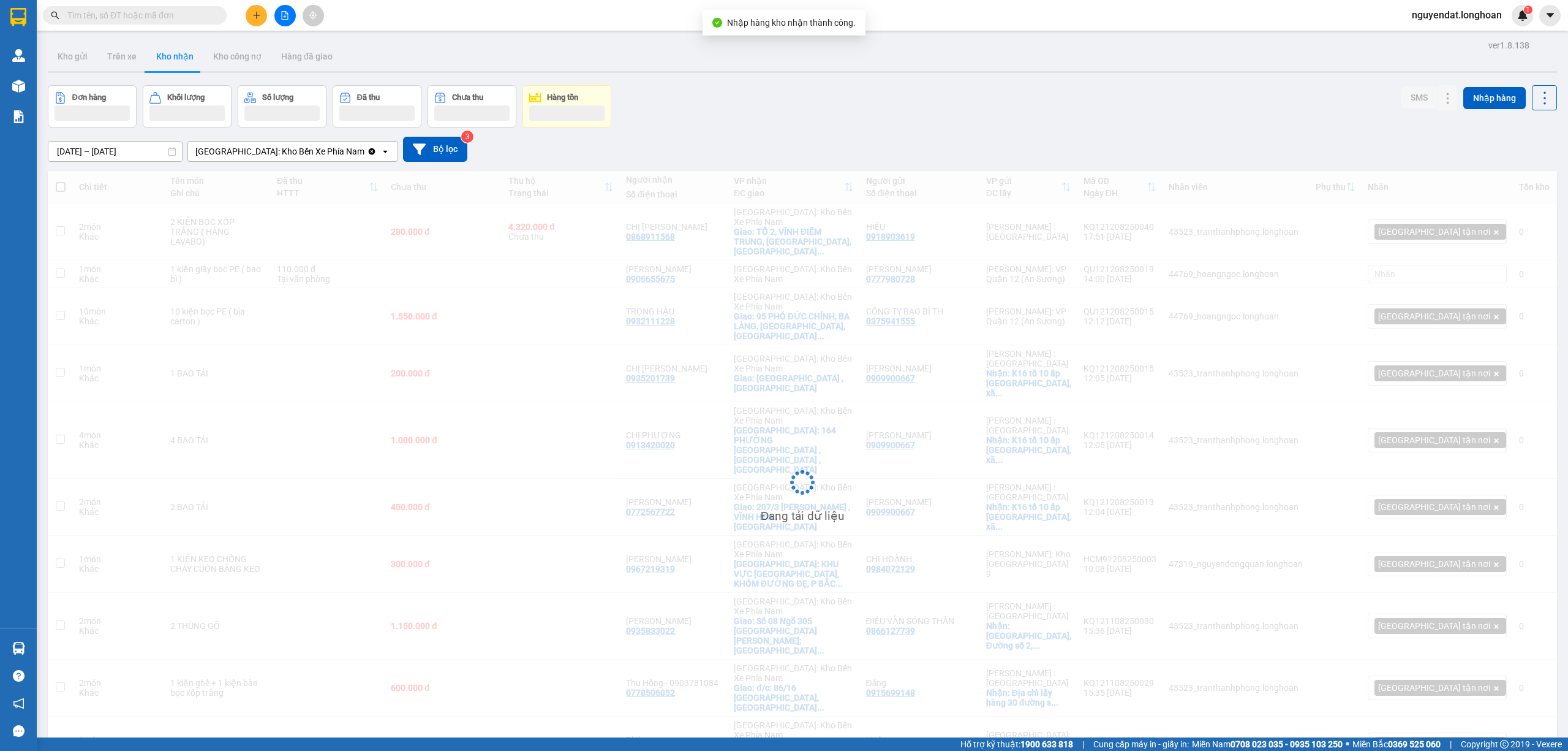
click at [149, 17] on input "text" at bounding box center [140, 15] width 145 height 14
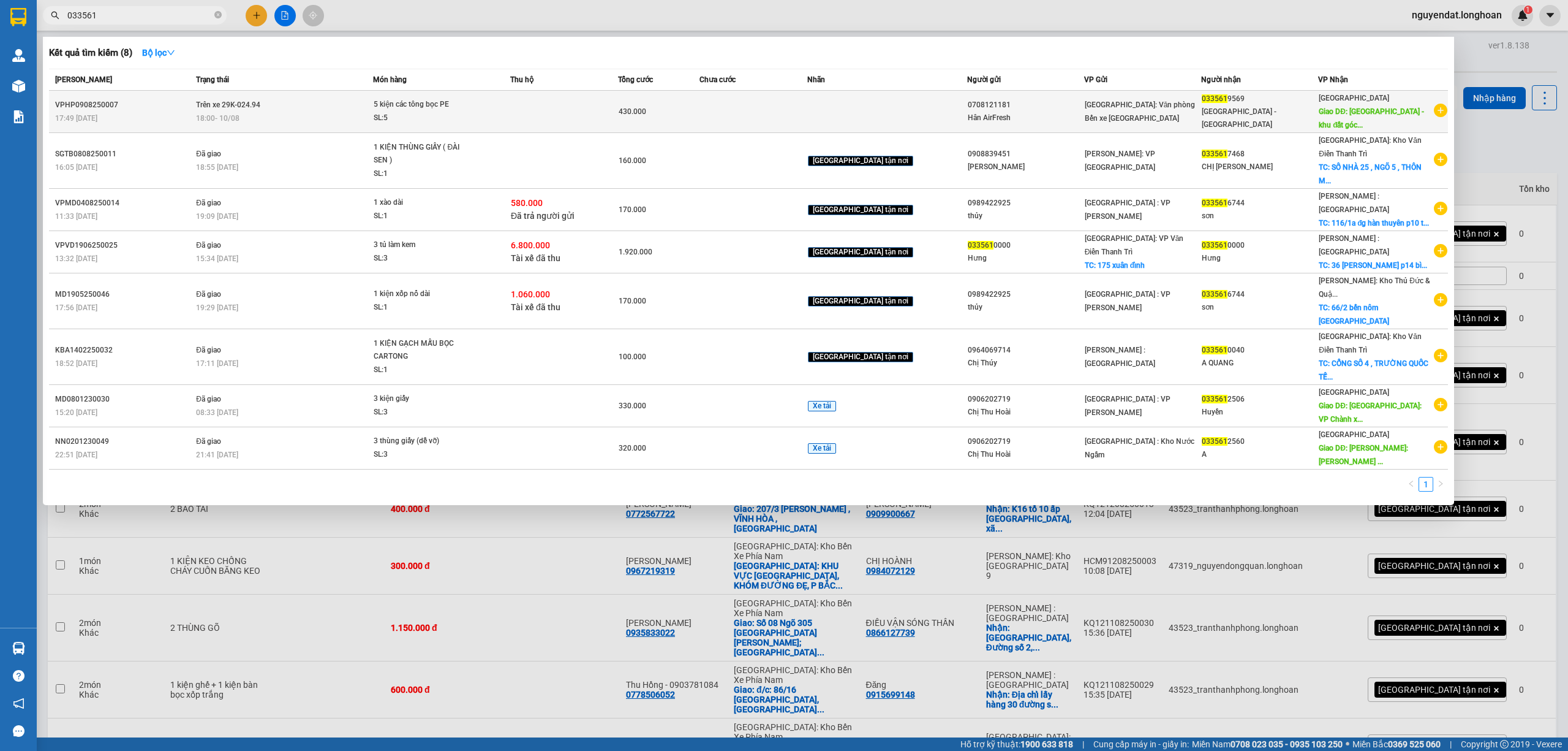
type input "033561"
click at [354, 101] on td "Trên xe 29K-024.94 18:00 [DATE]" at bounding box center [283, 112] width 180 height 42
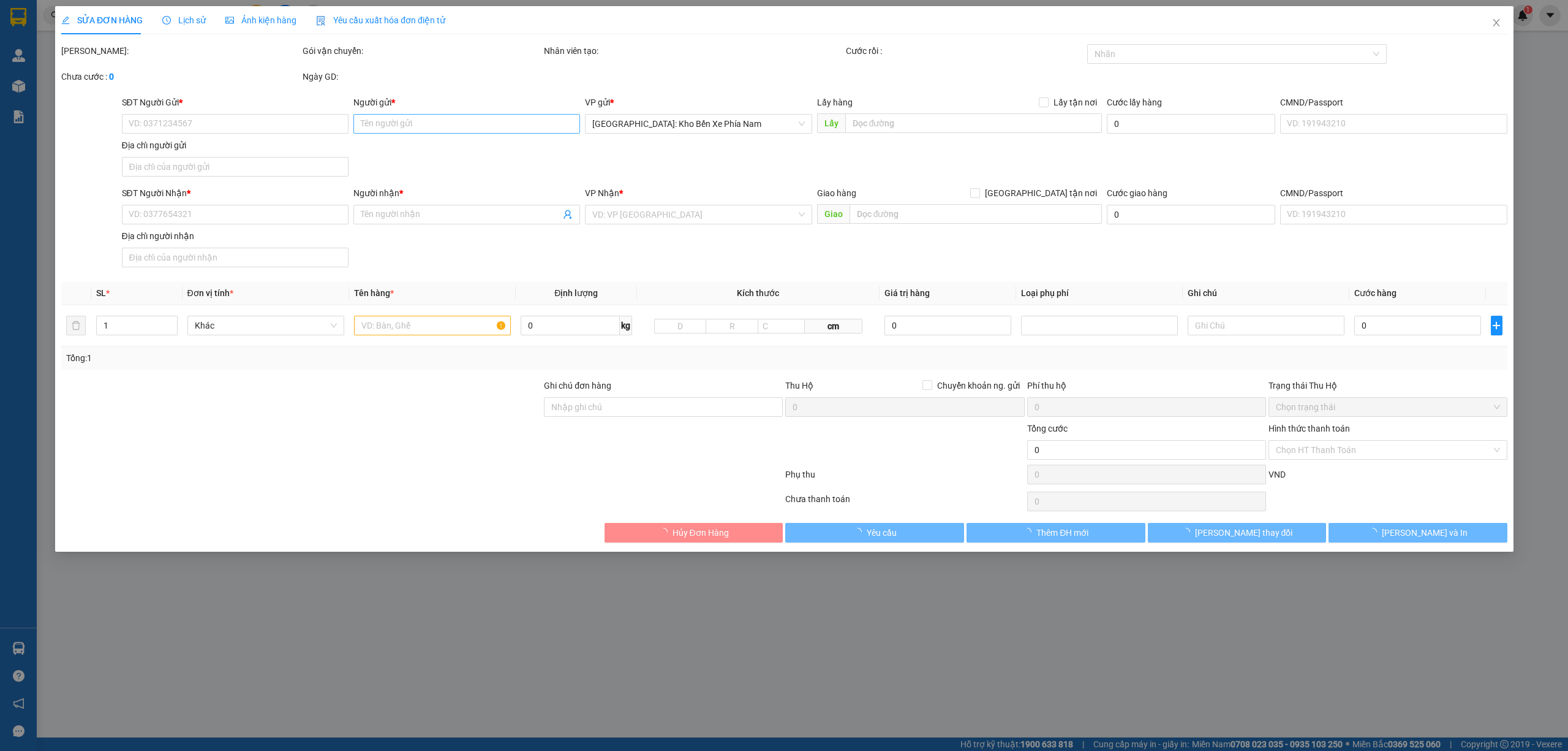
type input "0708121181"
type input "Hân AirFresh"
type input "0335619569"
type input "[GEOGRAPHIC_DATA] - [GEOGRAPHIC_DATA]"
type input "[GEOGRAPHIC_DATA] - khu đất góc [GEOGRAPHIC_DATA], ngã 4 quốc lộ 1 A và quốc lộ…"
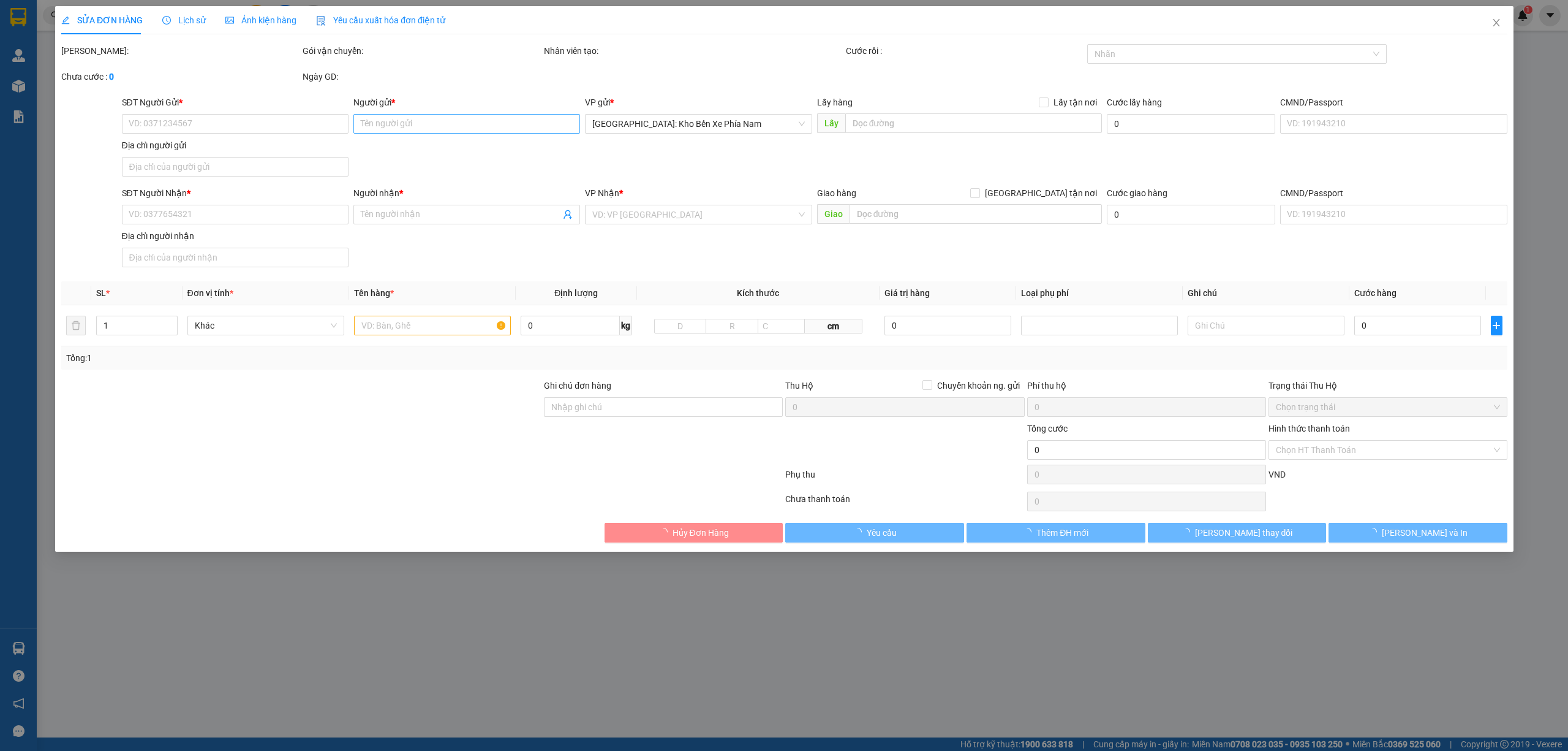
type input "430.000"
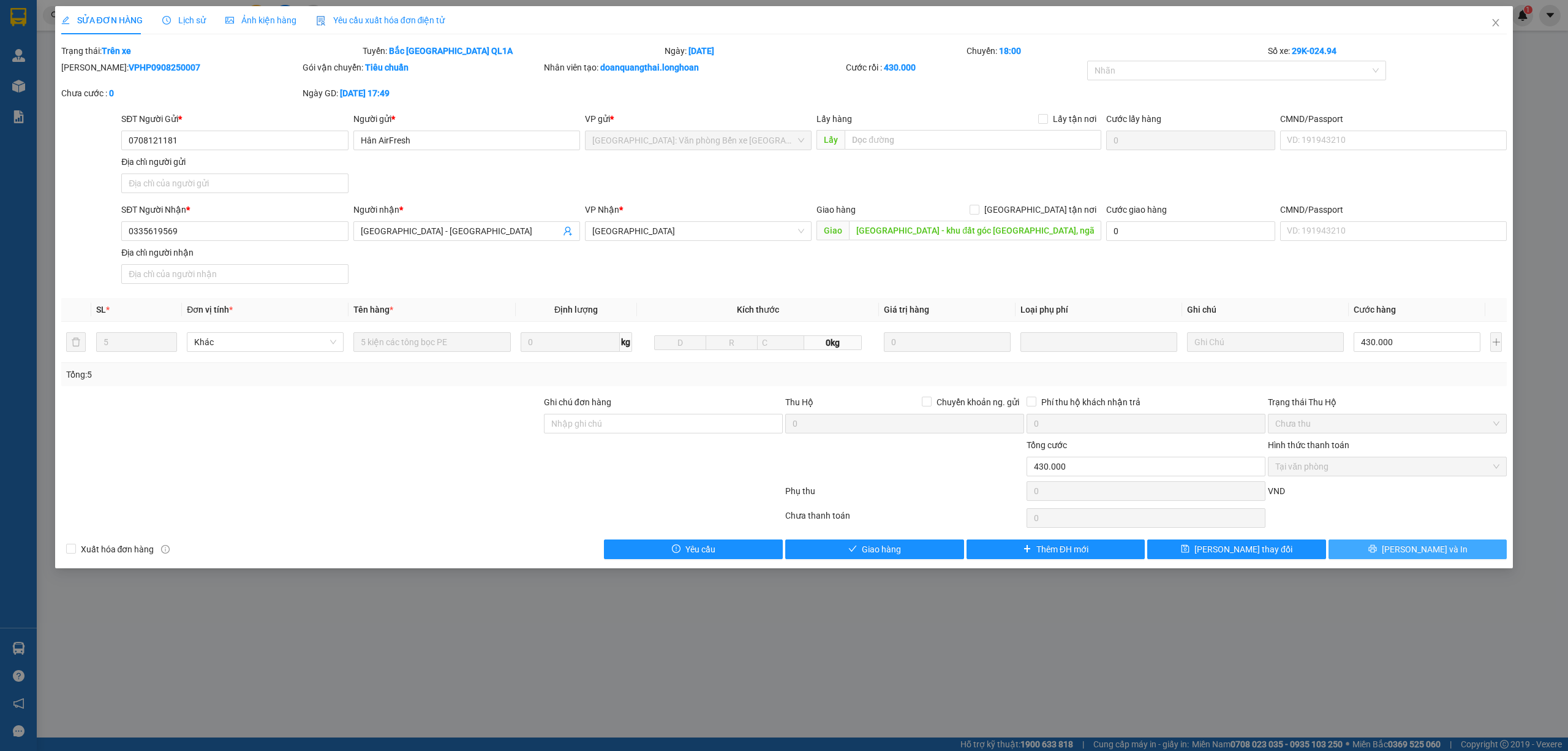
click at [1443, 546] on button "[PERSON_NAME] và In" at bounding box center [1418, 549] width 179 height 20
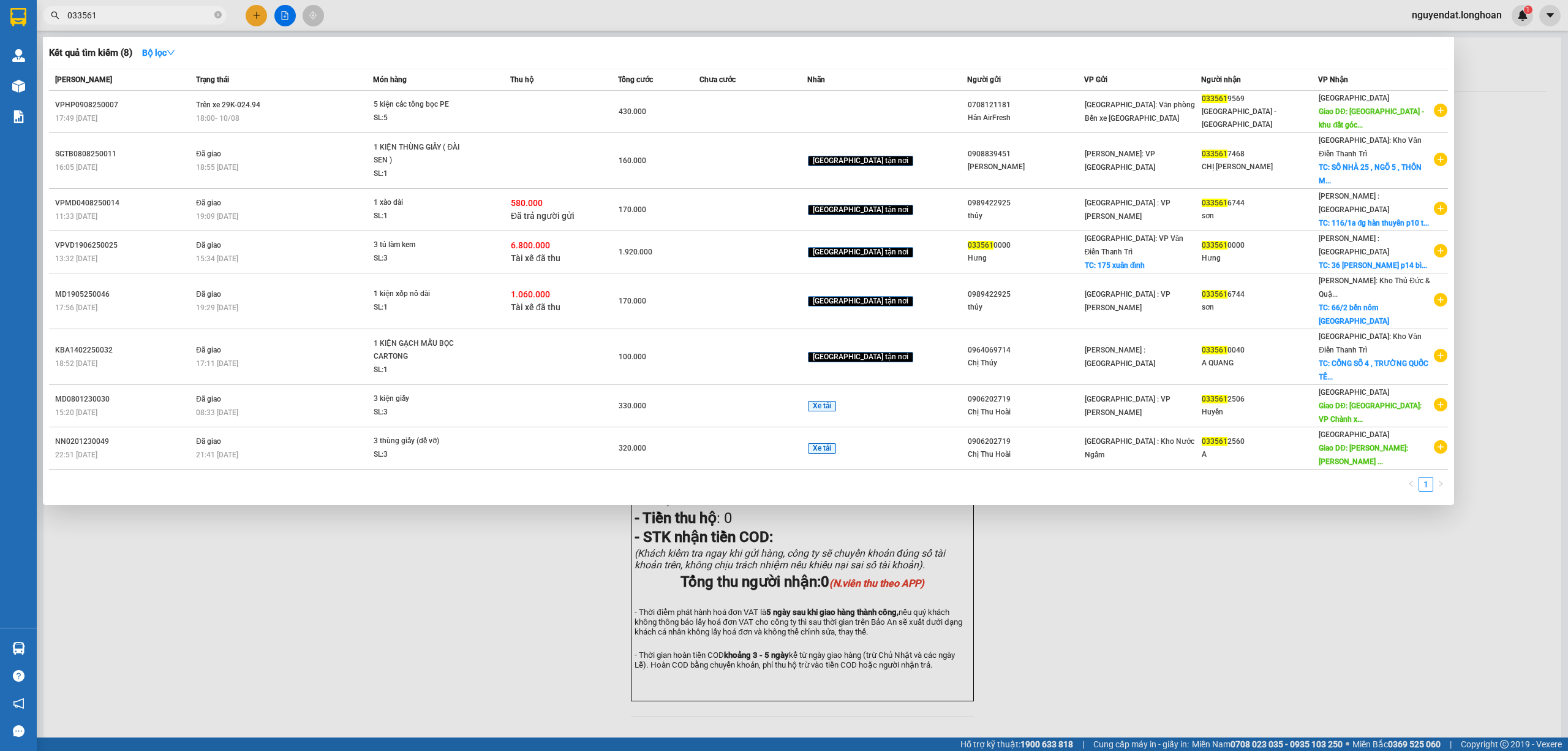
click at [116, 18] on input "033561" at bounding box center [140, 15] width 145 height 14
